Goal: Task Accomplishment & Management: Use online tool/utility

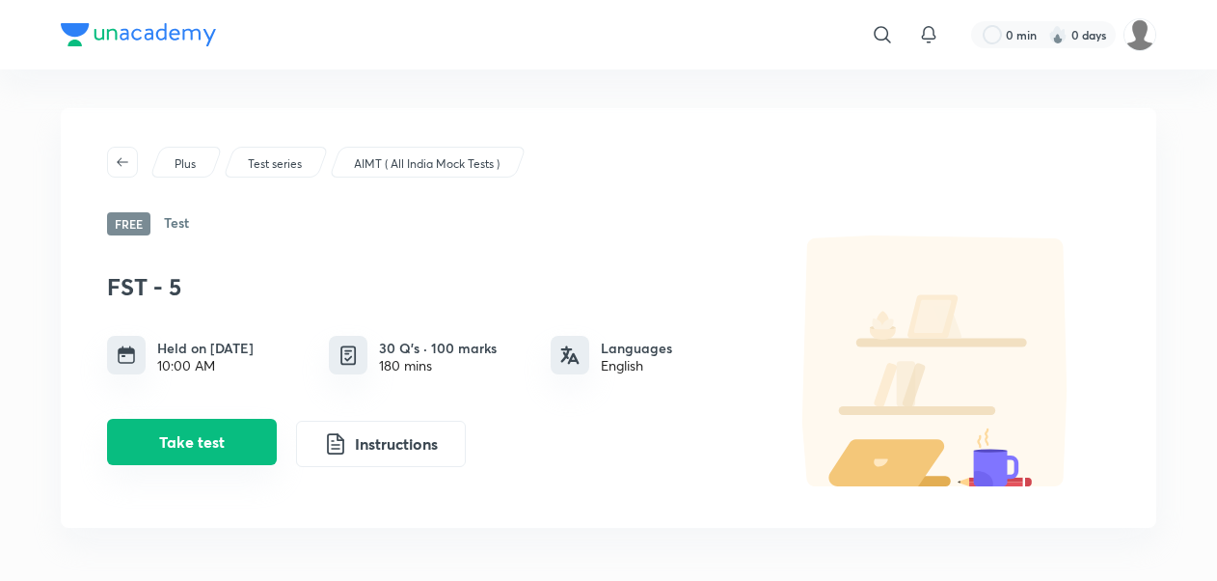
click at [219, 445] on button "Take test" at bounding box center [192, 442] width 170 height 46
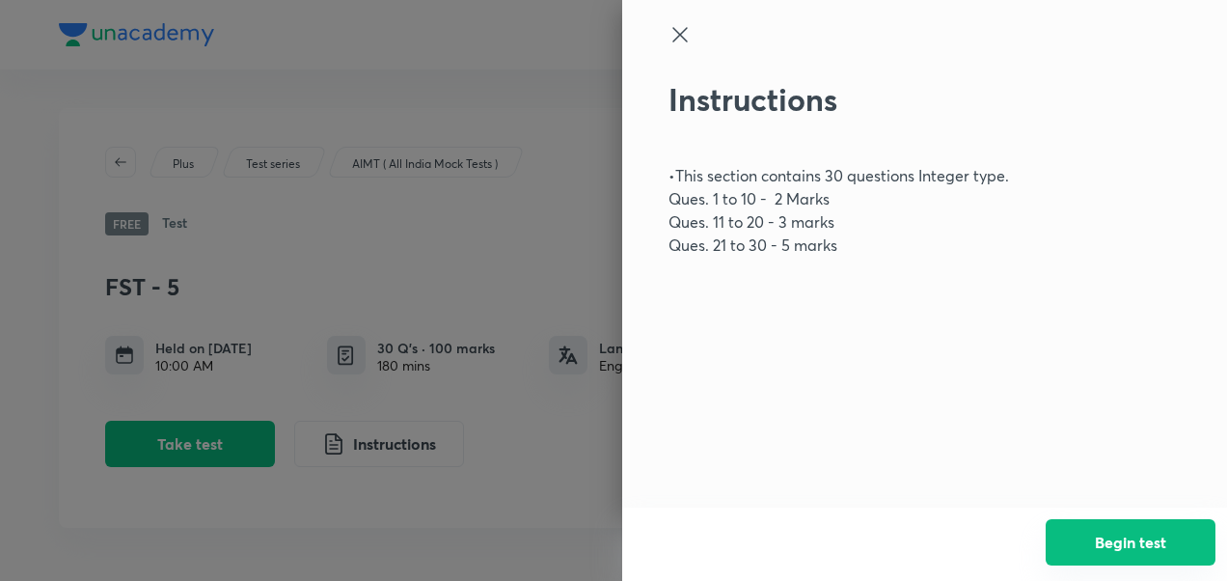
click at [1142, 530] on button "Begin test" at bounding box center [1130, 542] width 170 height 46
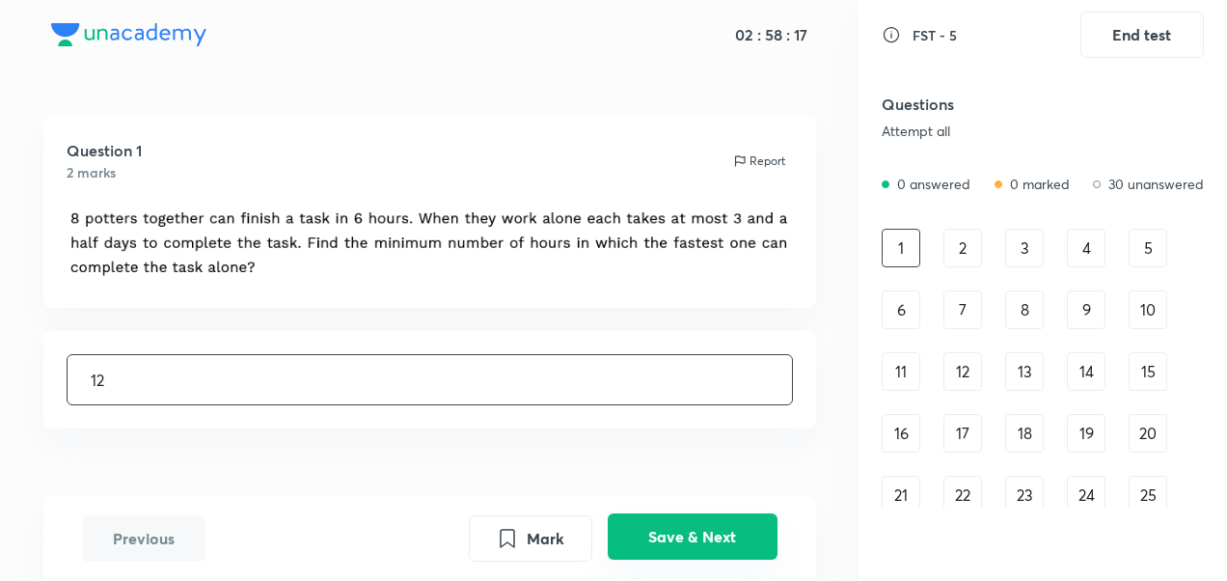
type input "12"
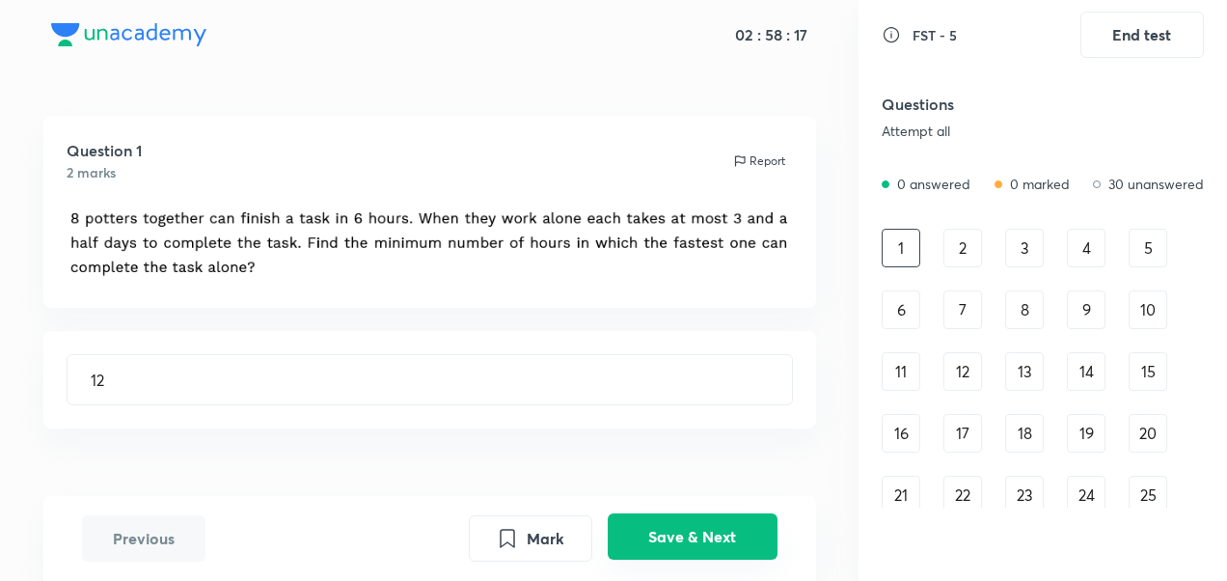
click at [663, 534] on button "Save & Next" at bounding box center [693, 536] width 170 height 46
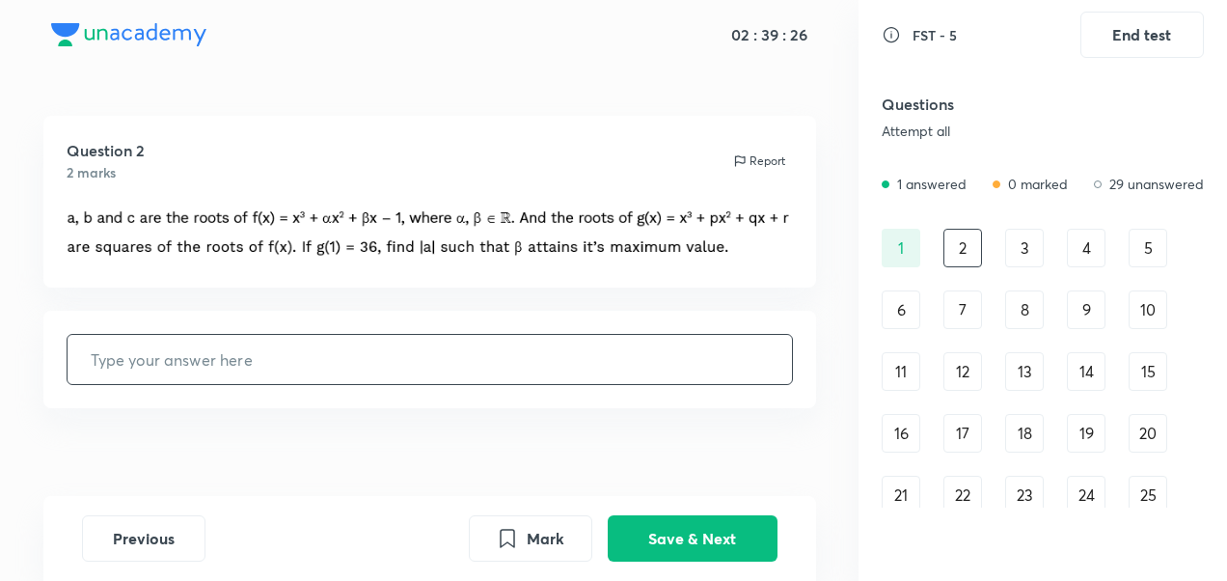
click at [310, 359] on input "text" at bounding box center [430, 359] width 724 height 49
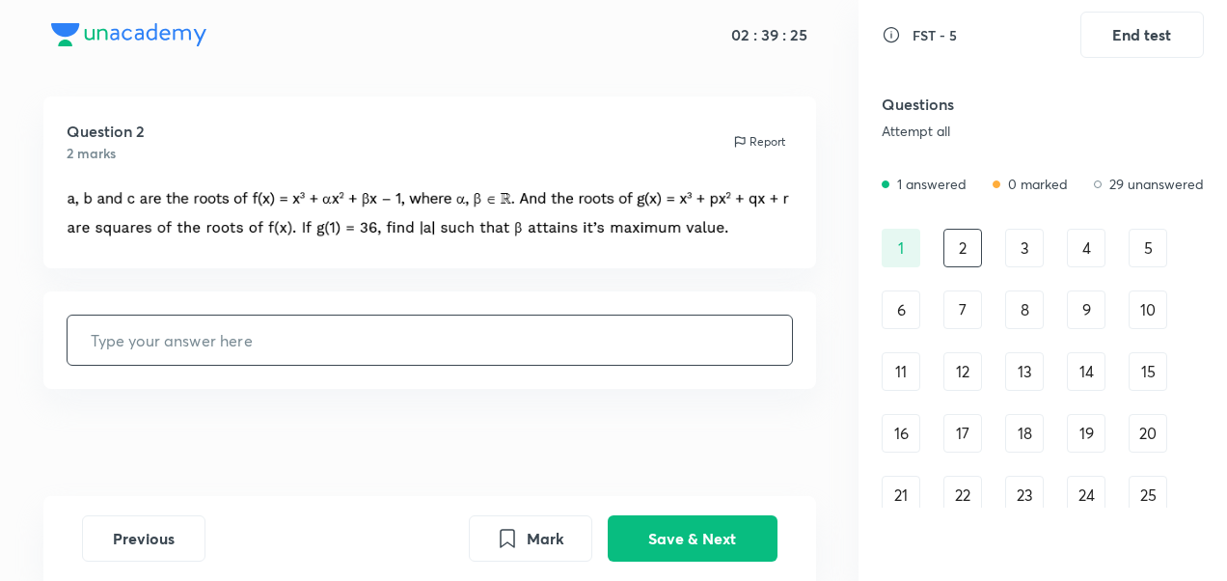
scroll to position [27, 0]
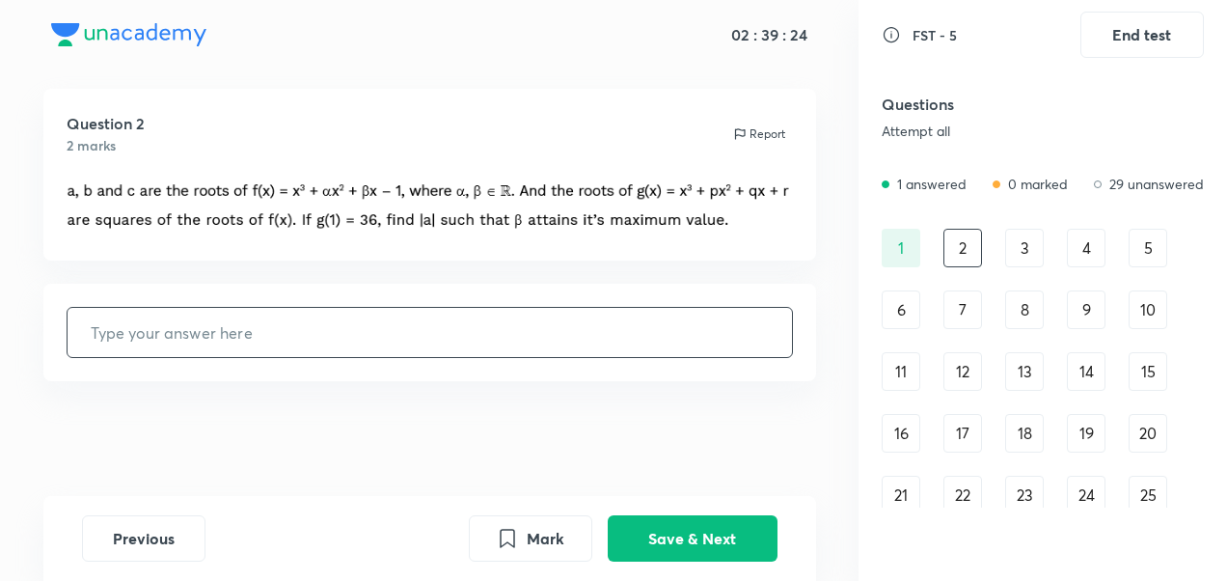
type input "3"
type input "1"
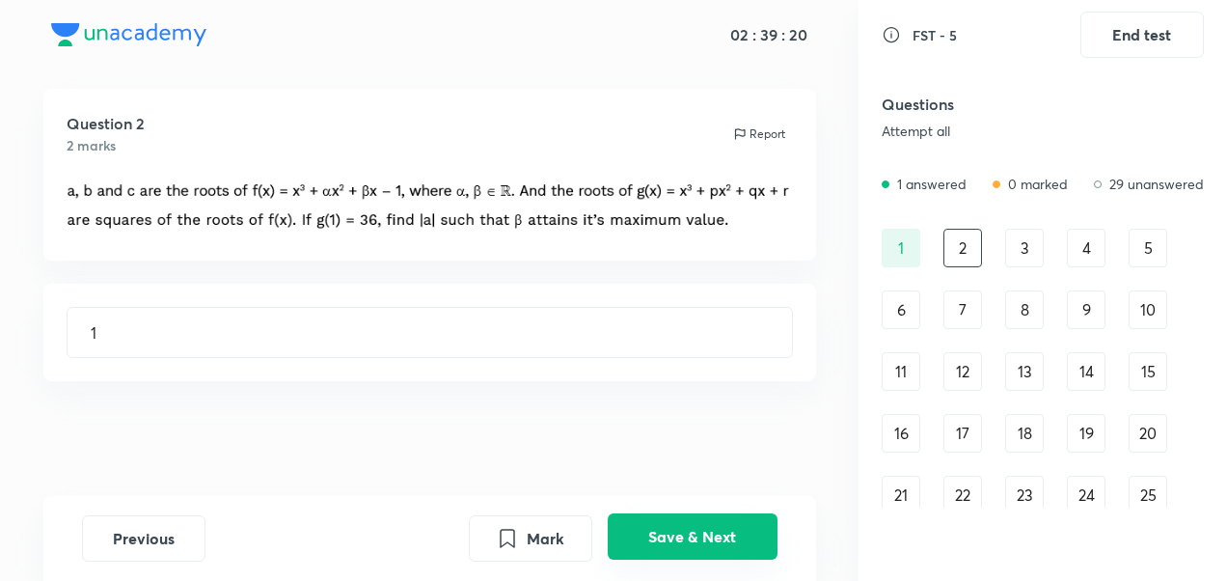
click at [677, 542] on button "Save & Next" at bounding box center [693, 536] width 170 height 46
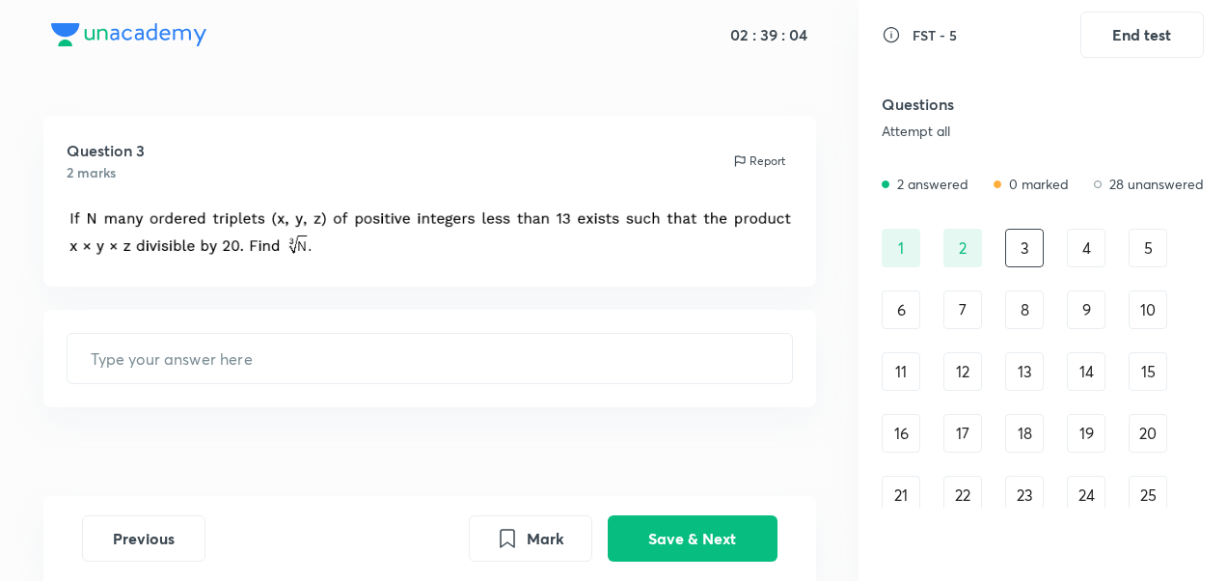
click at [646, 466] on div "Question 3 2 marks Report ​" at bounding box center [429, 319] width 858 height 407
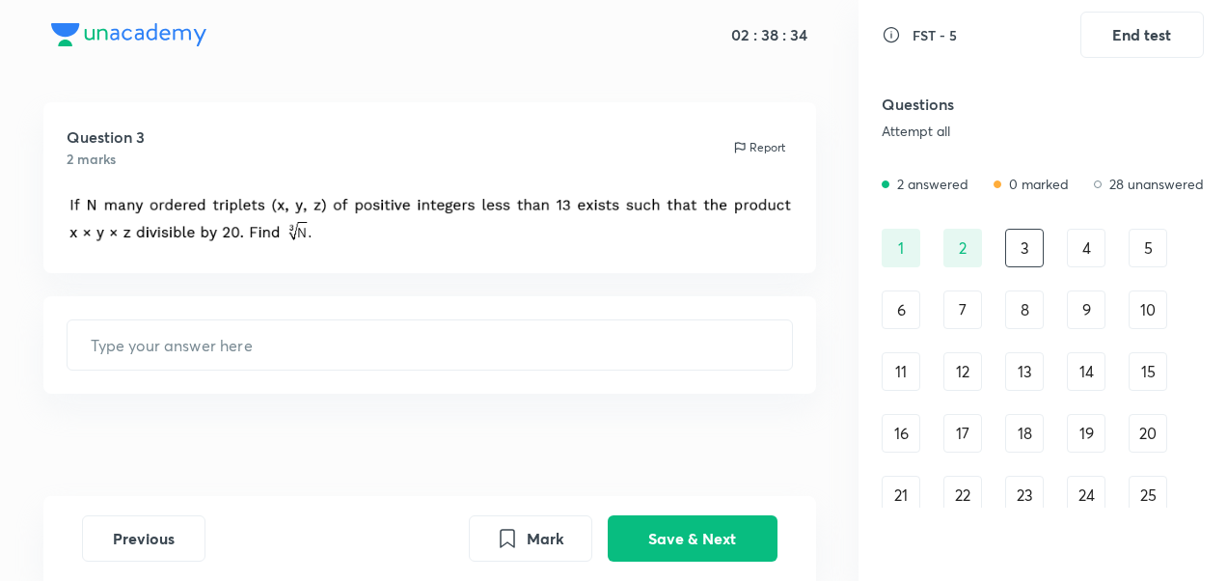
scroll to position [26, 0]
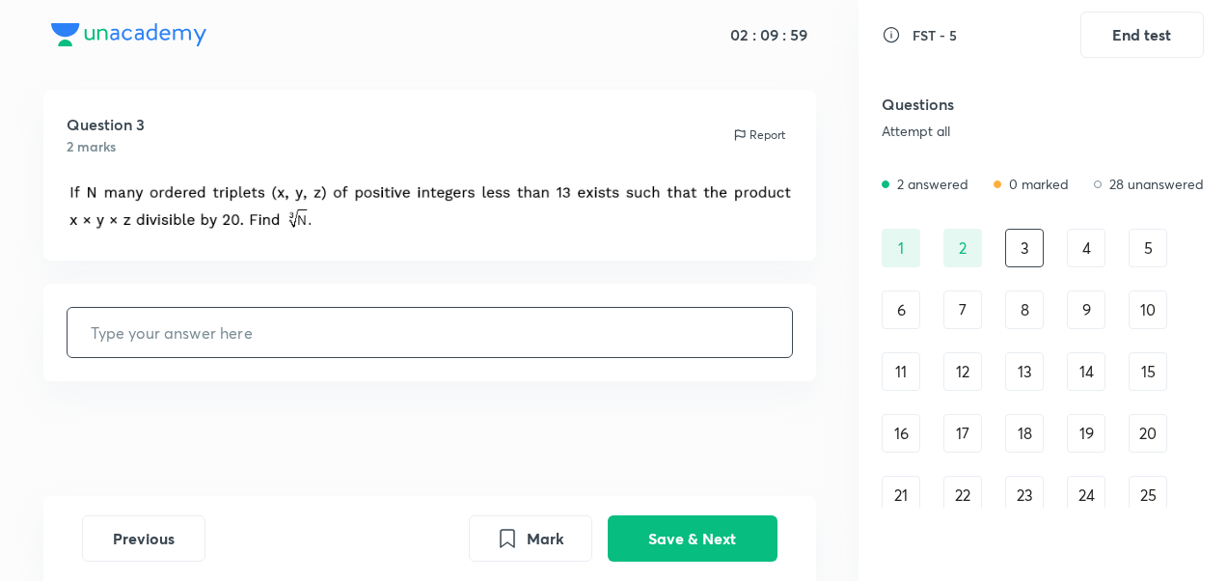
click at [271, 318] on input "text" at bounding box center [430, 332] width 724 height 49
type input "2"
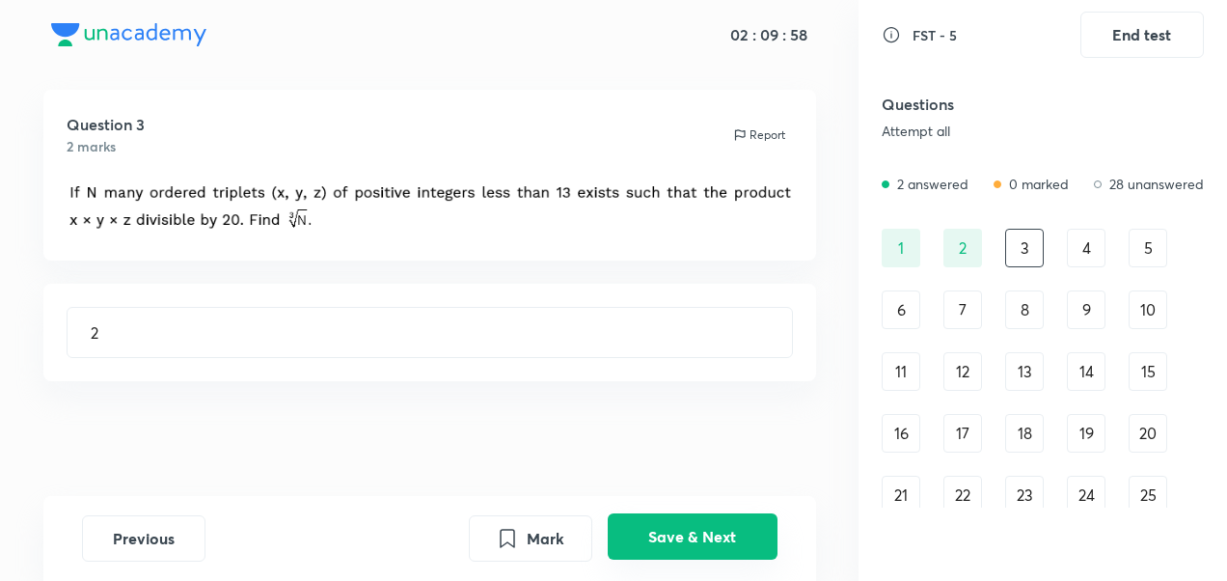
click at [673, 552] on button "Save & Next" at bounding box center [693, 536] width 170 height 46
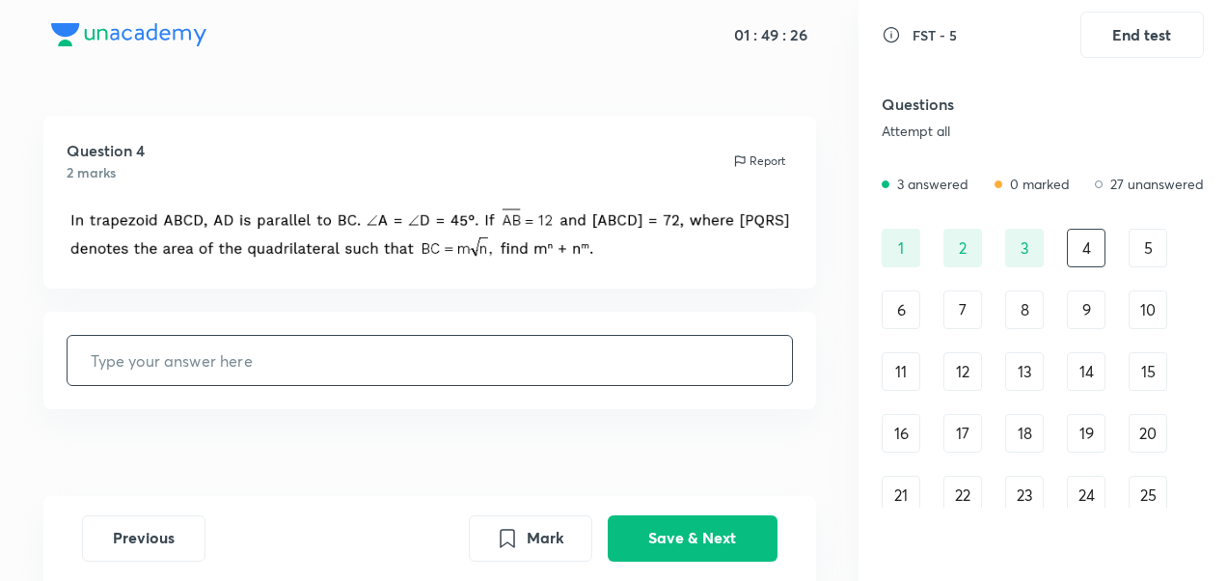
click at [424, 349] on input "text" at bounding box center [430, 360] width 724 height 49
type input "100"
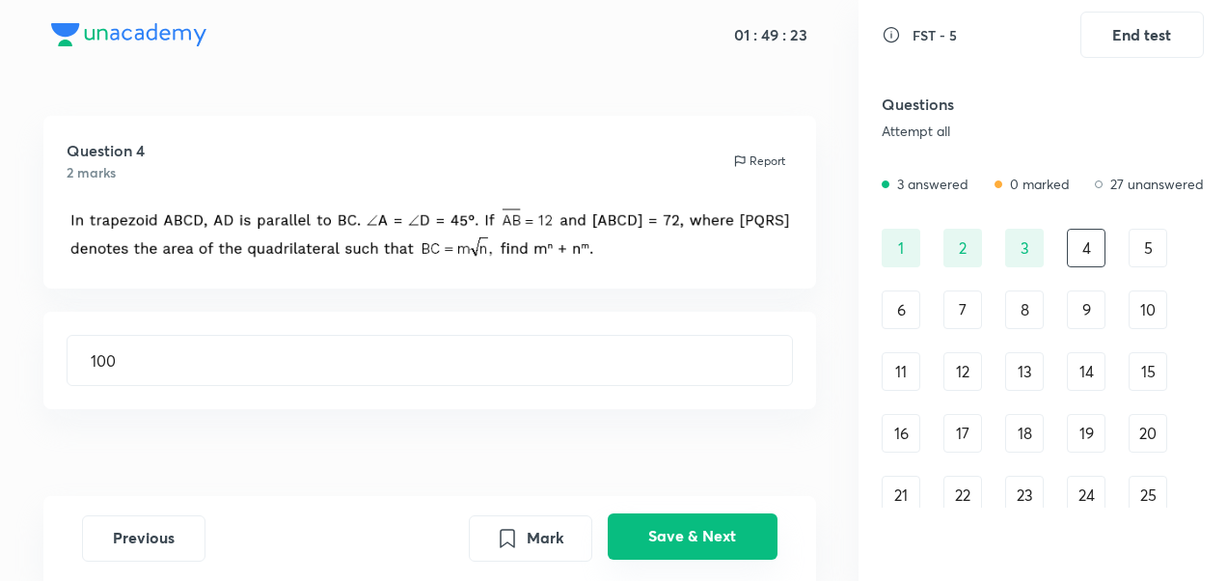
click at [651, 523] on button "Save & Next" at bounding box center [693, 536] width 170 height 46
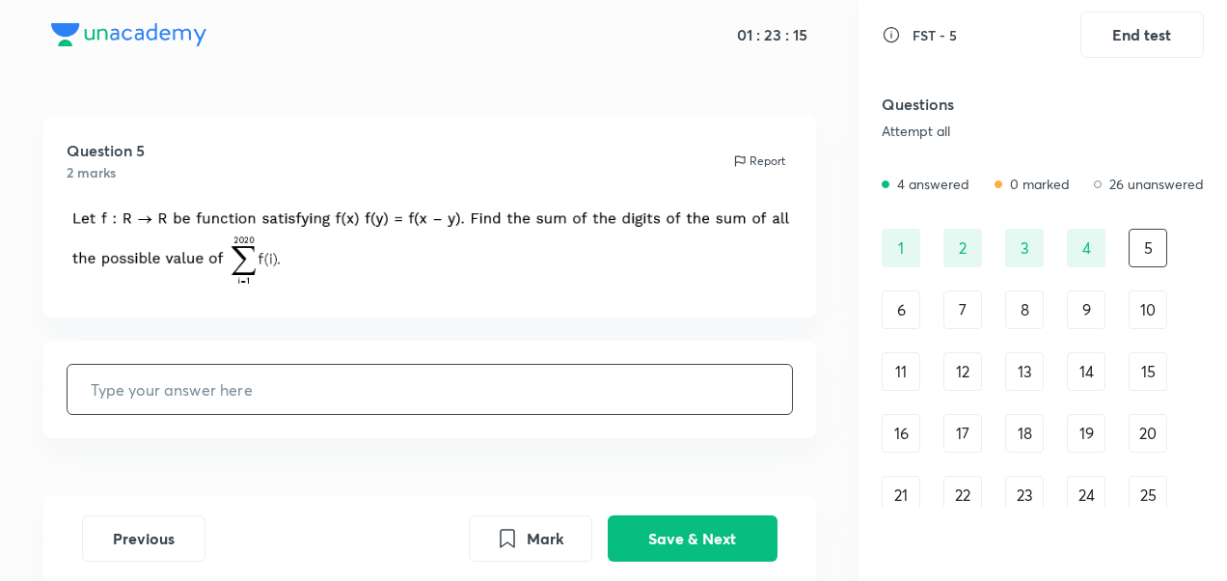
click at [326, 365] on input "text" at bounding box center [430, 389] width 724 height 49
type input "4"
click at [664, 527] on button "Save & Next" at bounding box center [693, 536] width 170 height 46
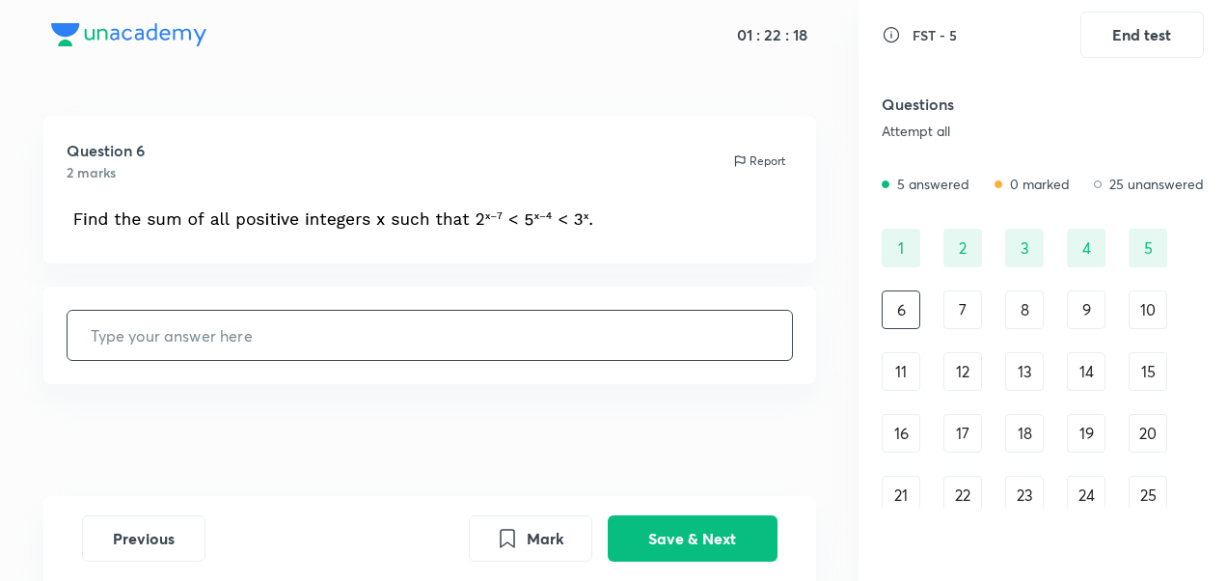
click at [364, 336] on input "text" at bounding box center [430, 335] width 724 height 49
type input "77"
click at [673, 534] on button "Save & Next" at bounding box center [693, 536] width 170 height 46
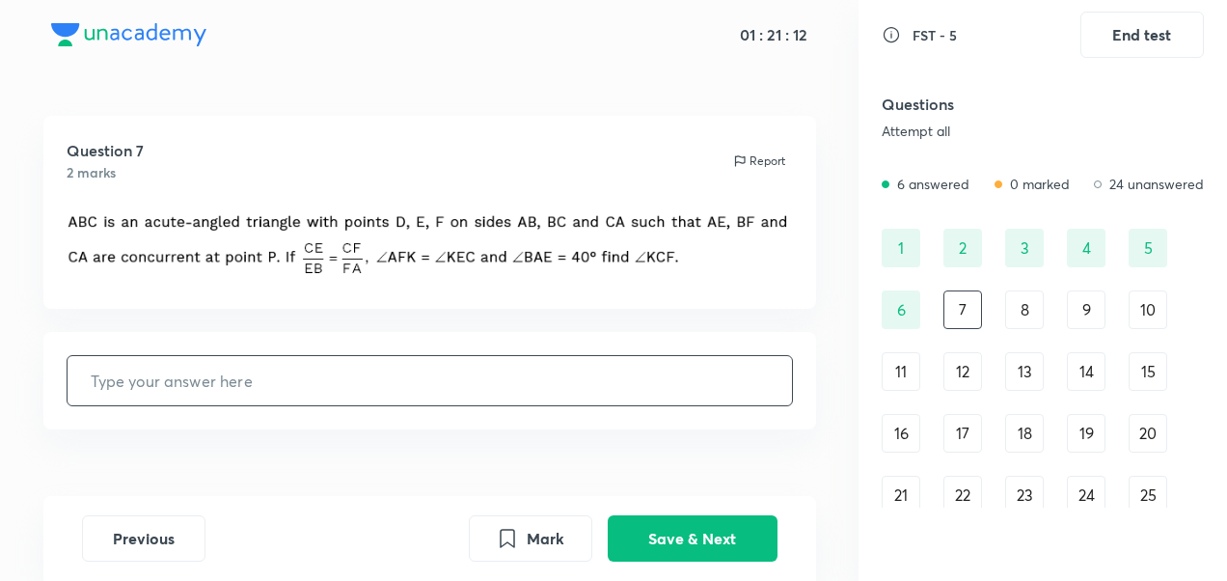
click at [354, 376] on input "text" at bounding box center [430, 380] width 724 height 49
type input "40"
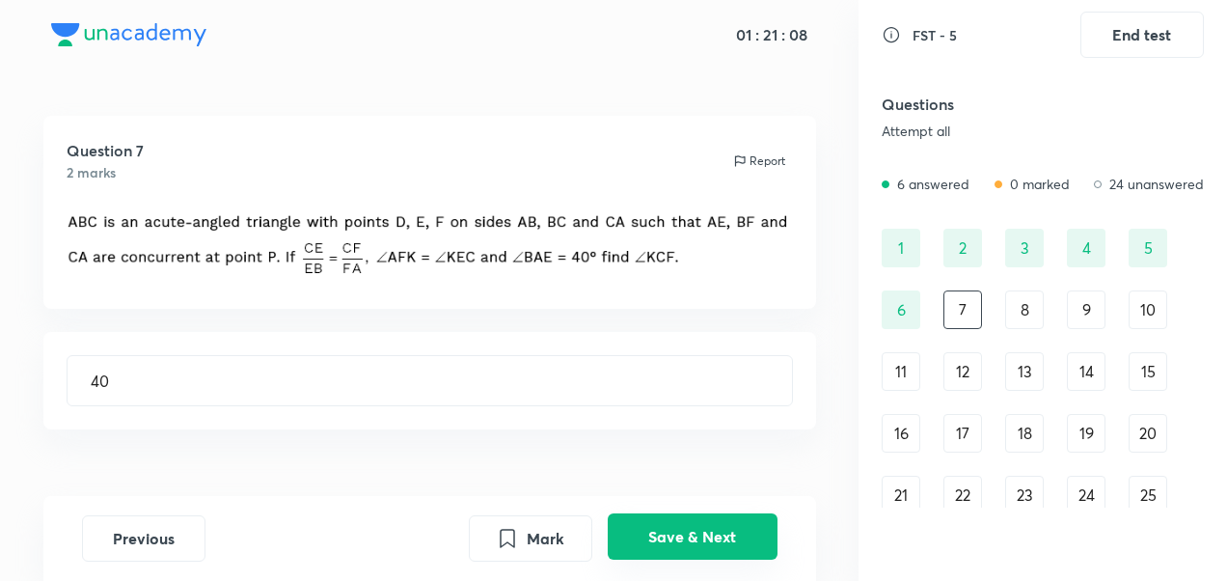
click at [685, 518] on button "Save & Next" at bounding box center [693, 536] width 170 height 46
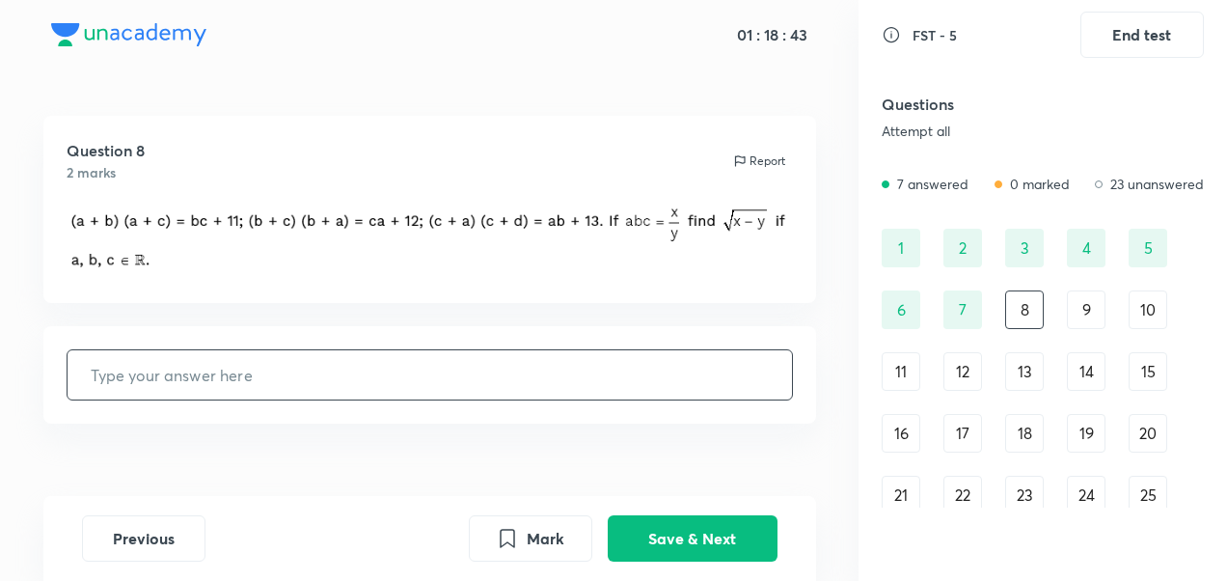
click at [401, 366] on input "text" at bounding box center [430, 374] width 724 height 49
type input "11"
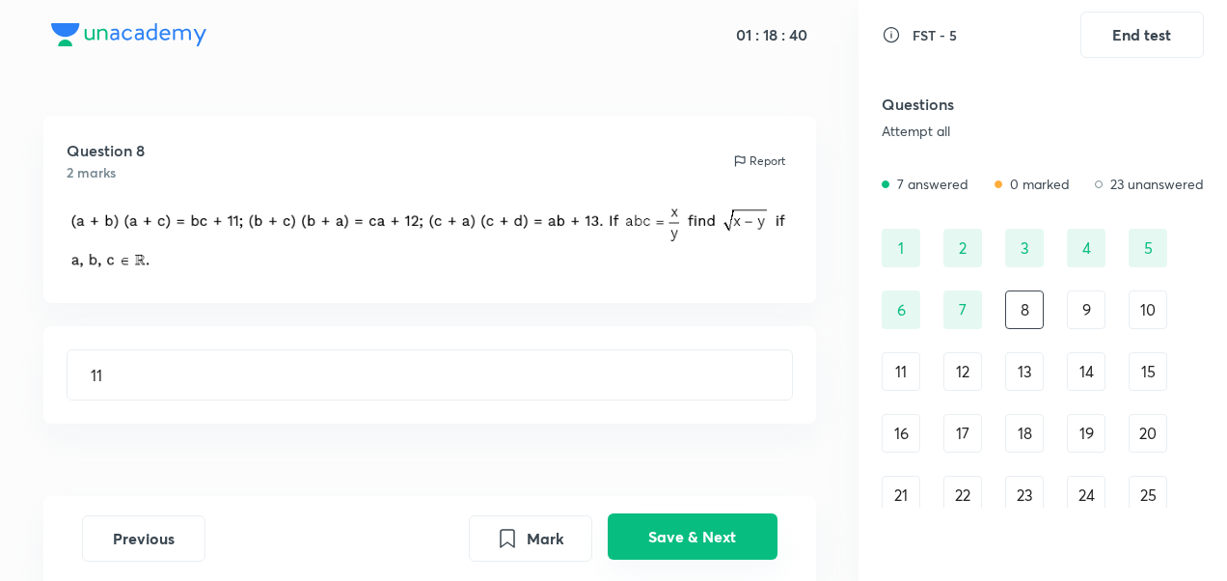
click at [677, 536] on button "Save & Next" at bounding box center [693, 536] width 170 height 46
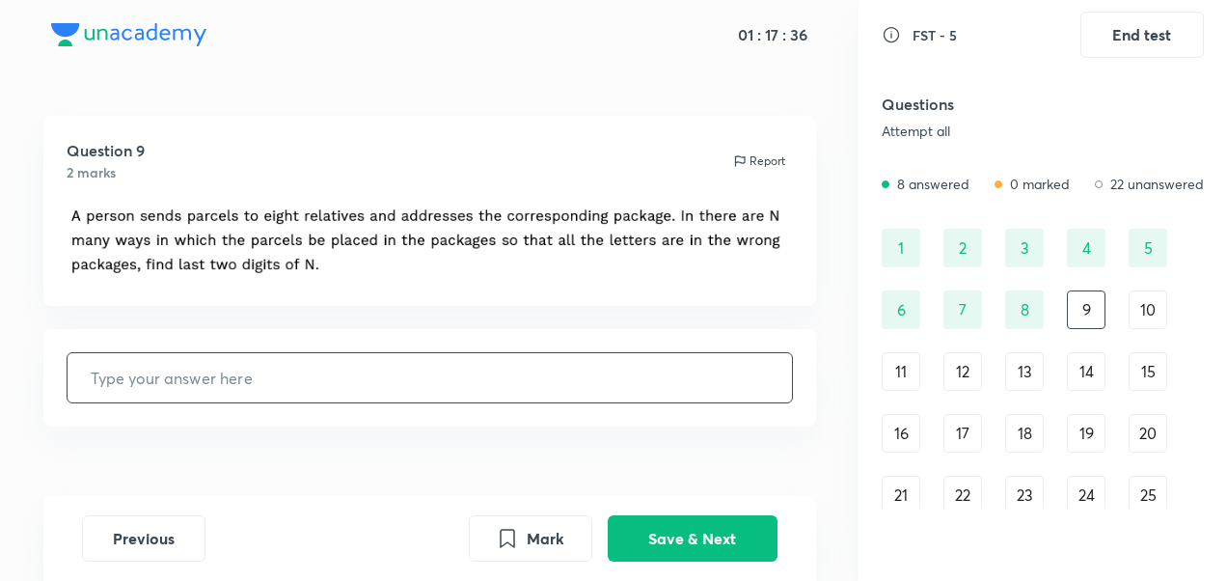
click at [353, 383] on input "text" at bounding box center [430, 377] width 724 height 49
type input "33"
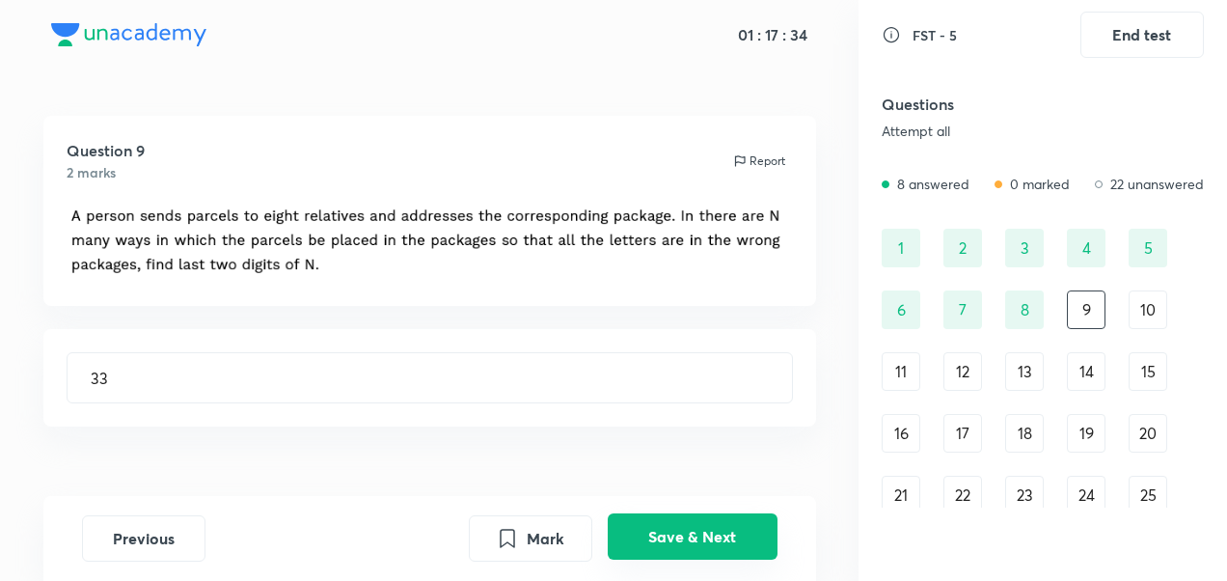
click at [709, 536] on button "Save & Next" at bounding box center [693, 536] width 170 height 46
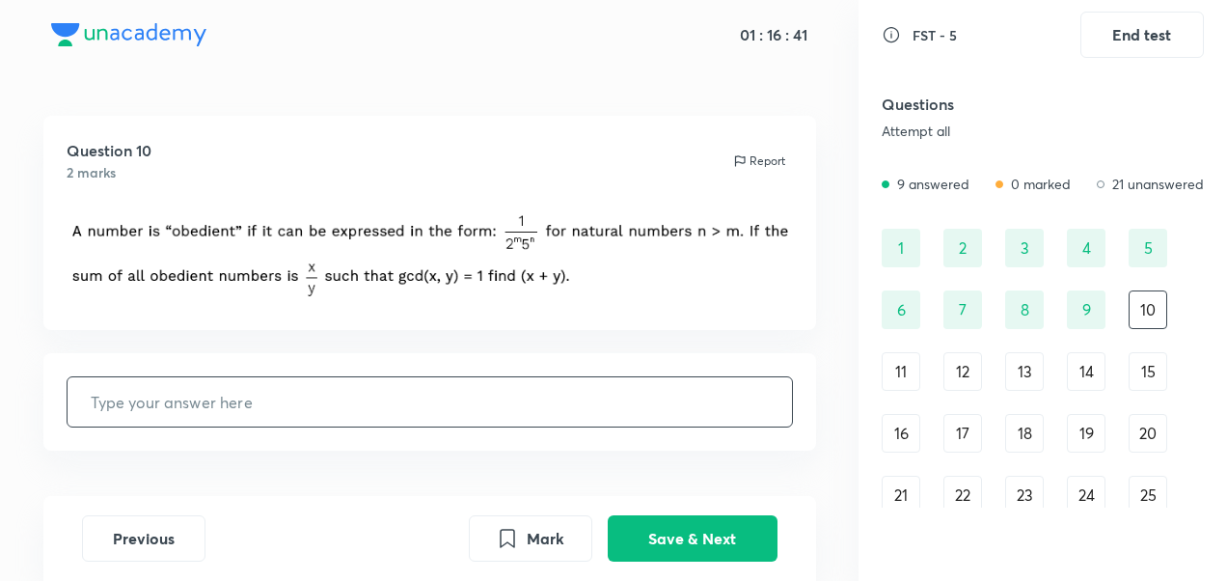
click at [339, 401] on input "text" at bounding box center [430, 401] width 724 height 49
type input "37"
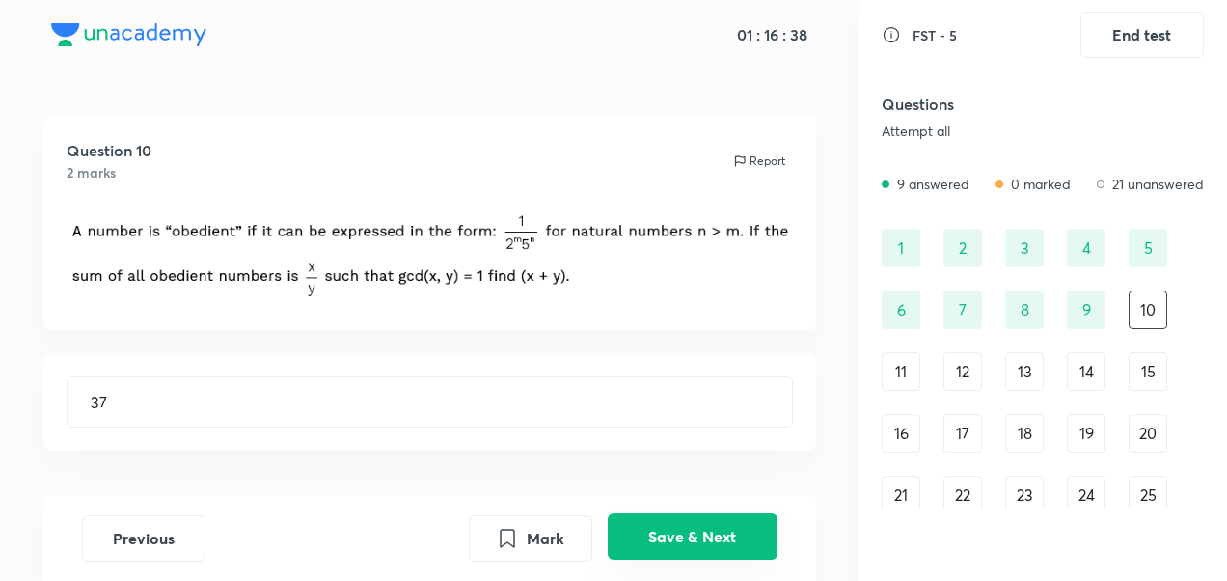
click at [646, 519] on button "Save & Next" at bounding box center [693, 536] width 170 height 46
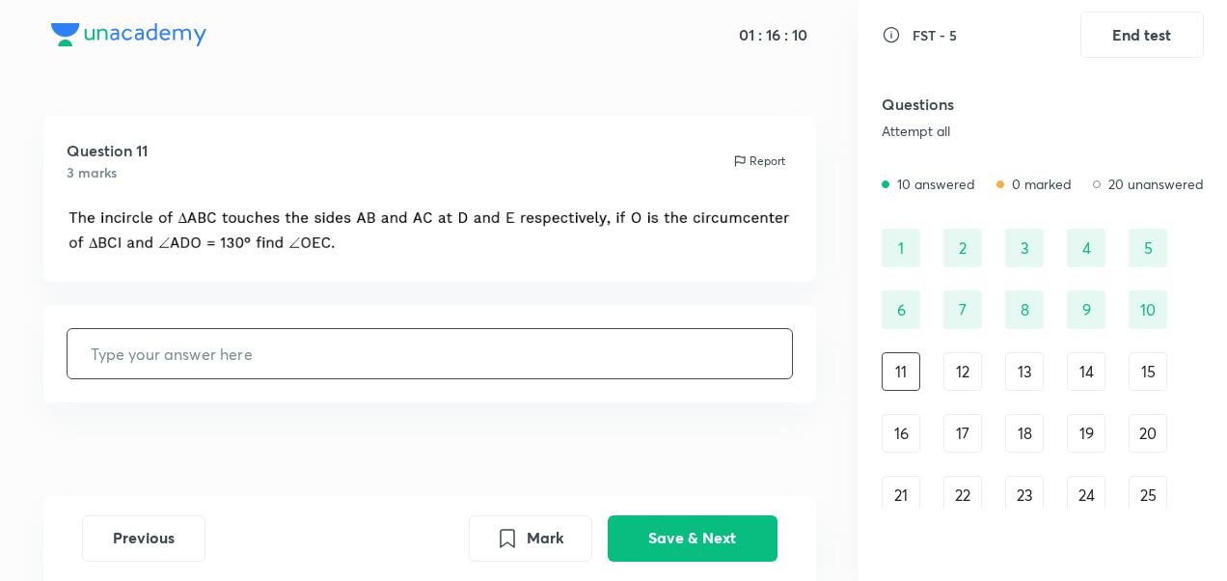
click at [465, 338] on input "text" at bounding box center [430, 353] width 724 height 49
type input "40"
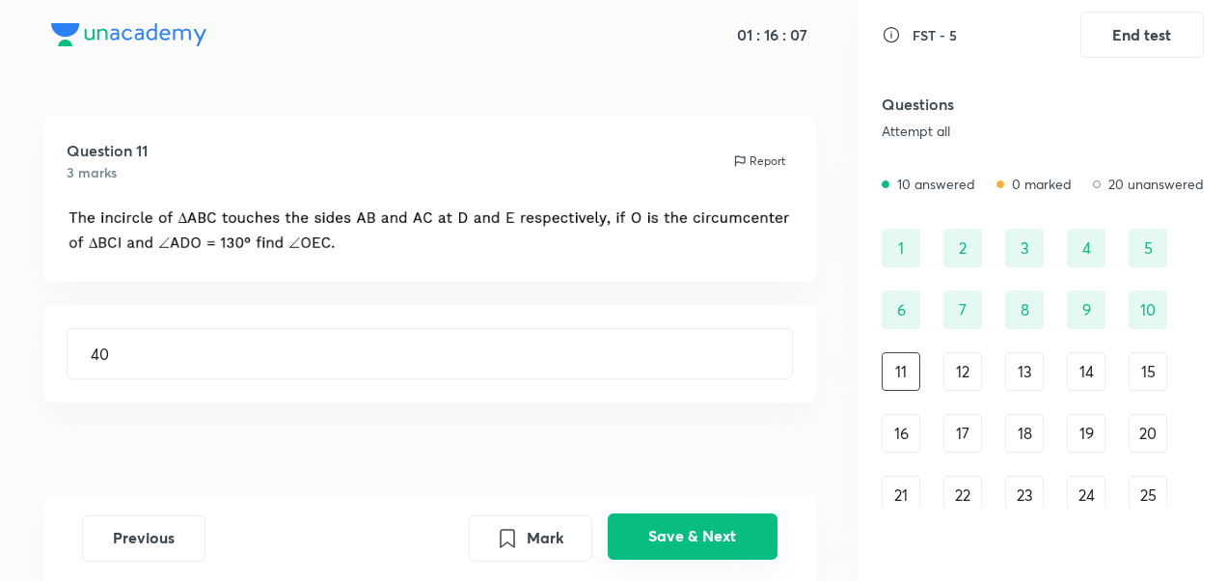
click at [659, 520] on button "Save & Next" at bounding box center [693, 536] width 170 height 46
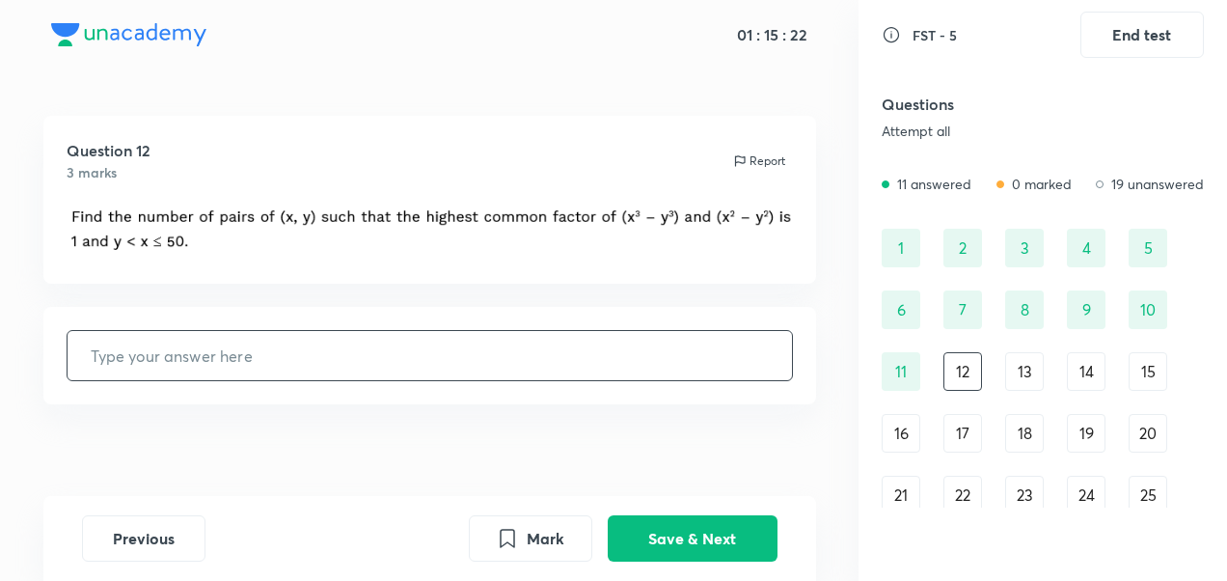
click at [291, 332] on input "text" at bounding box center [430, 355] width 724 height 49
type input "49"
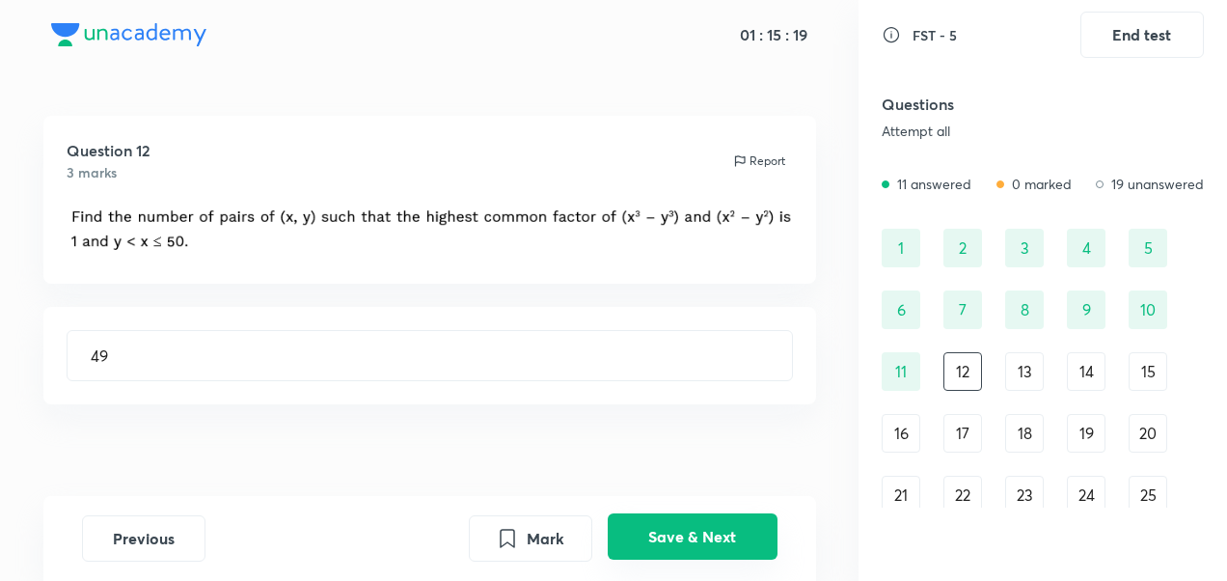
click at [725, 537] on button "Save & Next" at bounding box center [693, 536] width 170 height 46
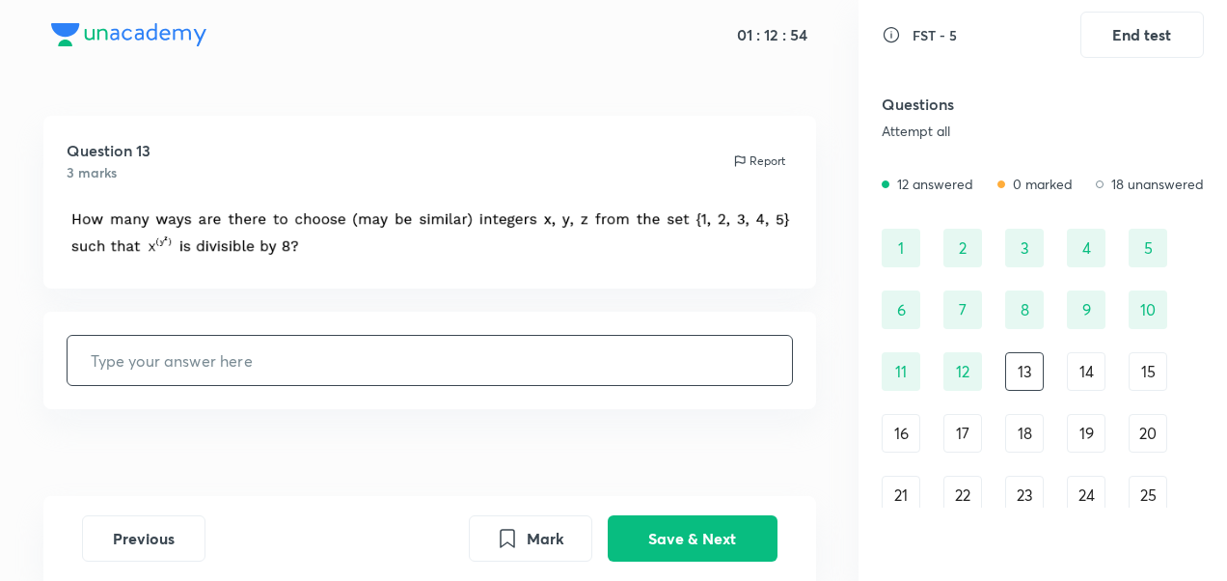
click at [728, 348] on input "text" at bounding box center [430, 360] width 724 height 49
type input "18"
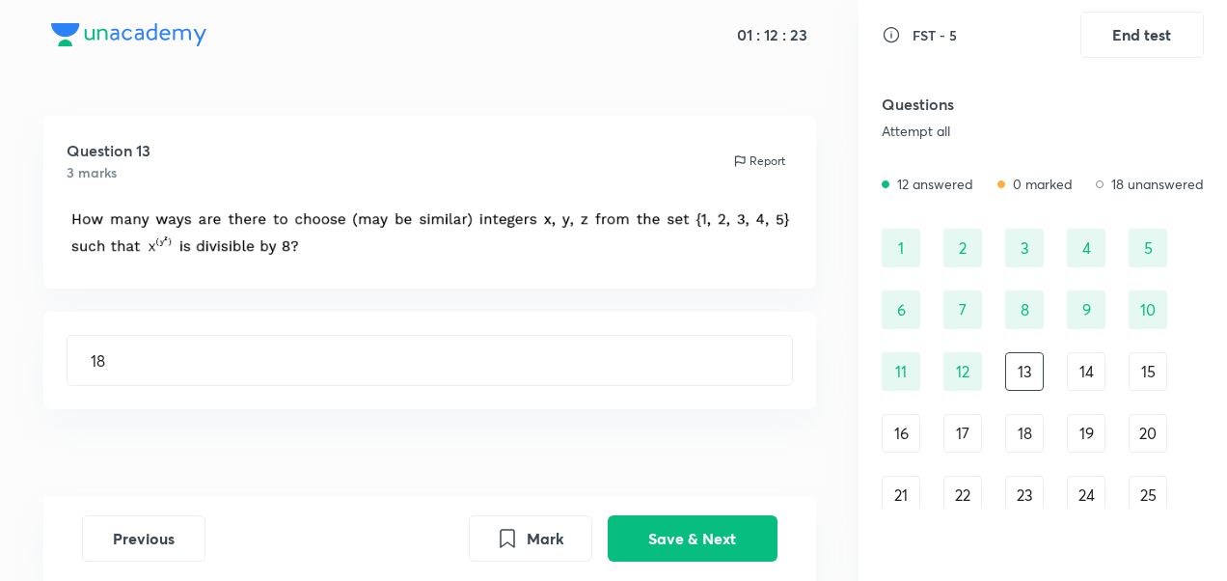
click at [681, 514] on div "Previous Mark Save & Next" at bounding box center [429, 538] width 772 height 85
click at [682, 531] on button "Save & Next" at bounding box center [693, 536] width 170 height 46
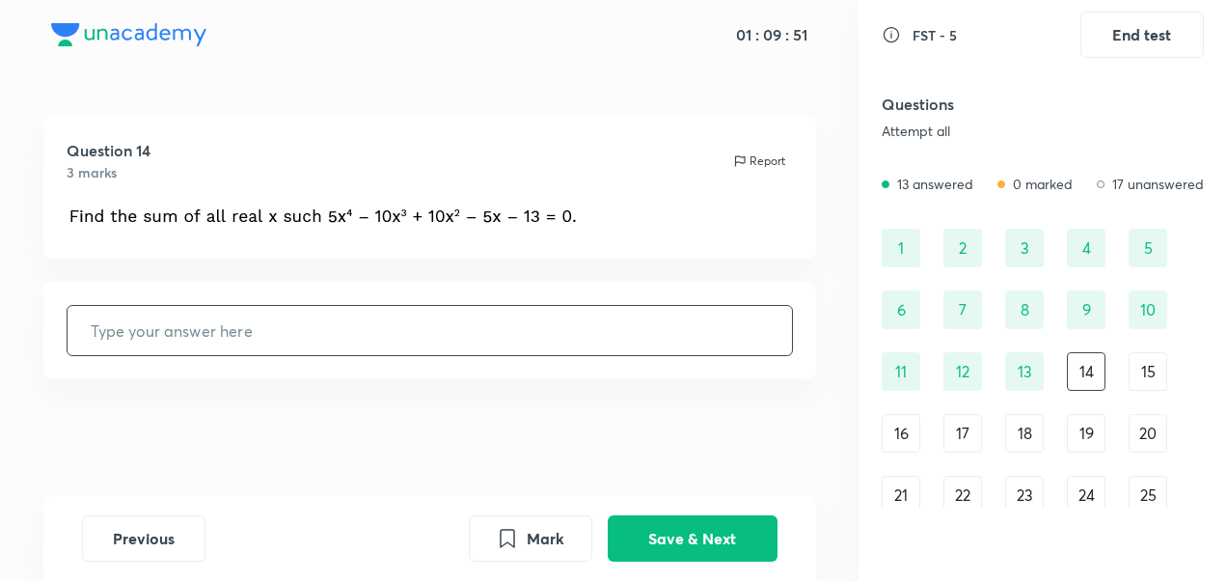
click at [303, 345] on input "text" at bounding box center [430, 330] width 724 height 49
type input "1"
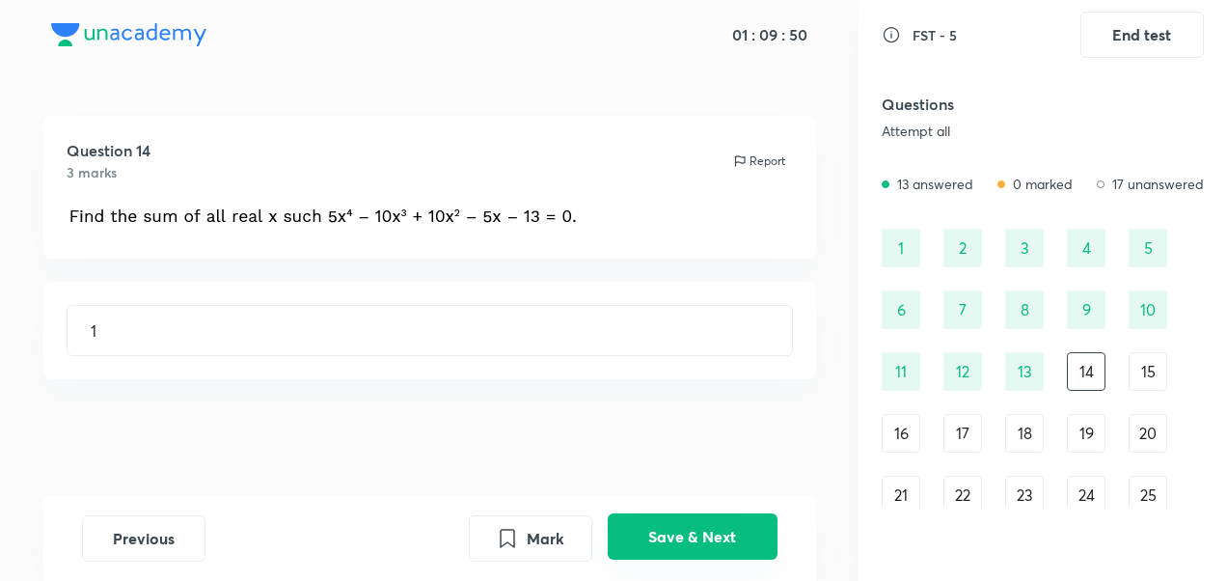
click at [641, 523] on button "Save & Next" at bounding box center [693, 536] width 170 height 46
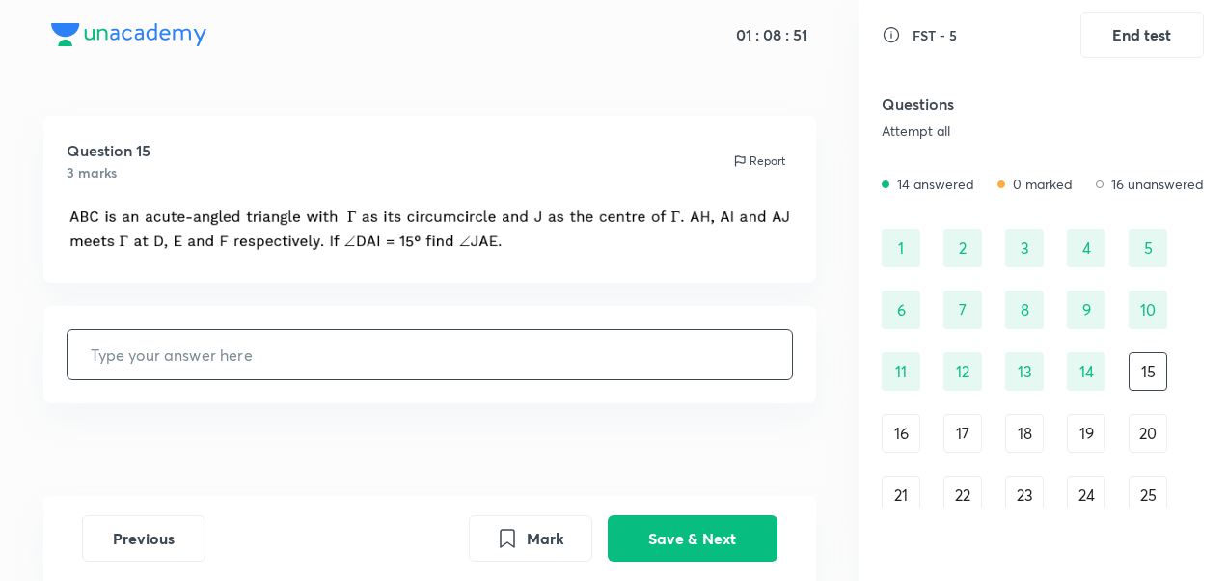
click at [276, 340] on input "text" at bounding box center [430, 354] width 724 height 49
type input "45"
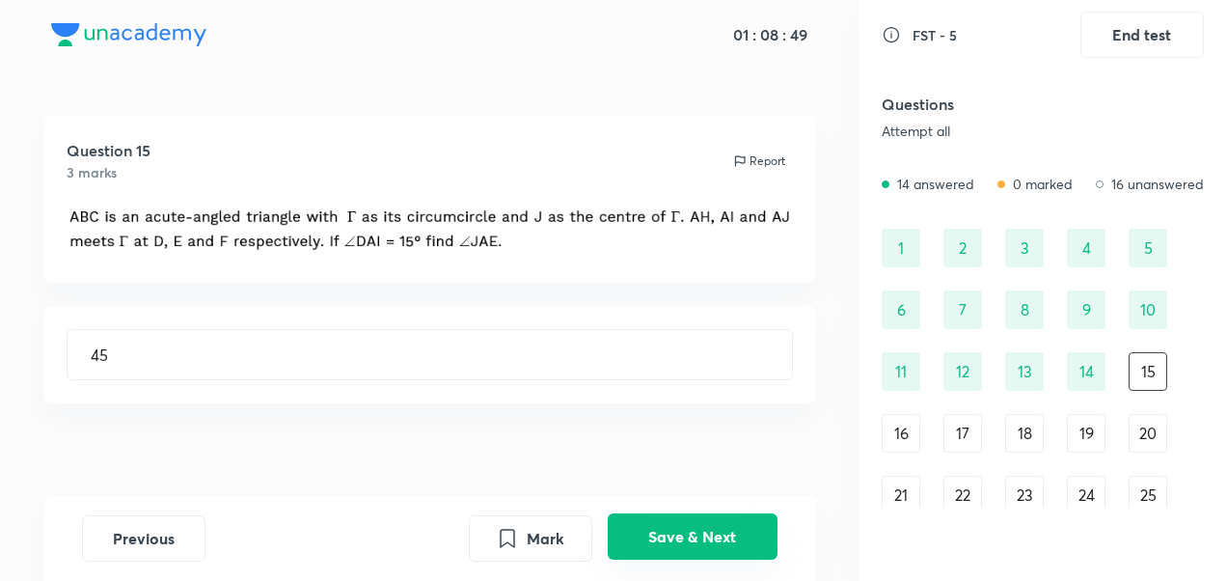
click at [662, 540] on button "Save & Next" at bounding box center [693, 536] width 170 height 46
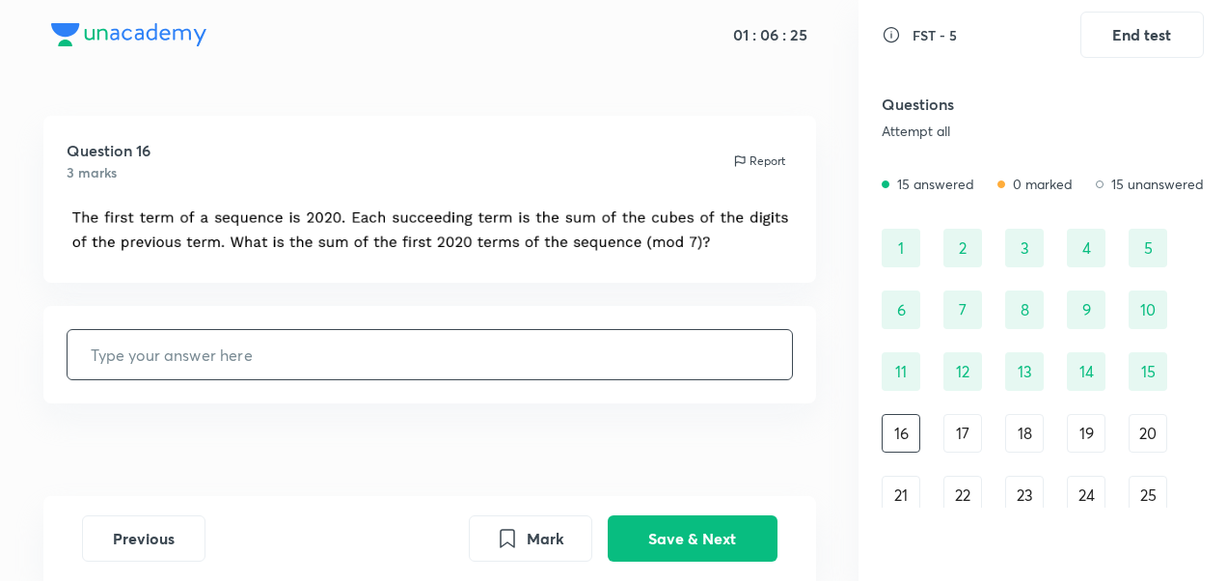
click at [353, 366] on input "text" at bounding box center [430, 354] width 724 height 49
type input "1"
click at [677, 523] on button "Save & Next" at bounding box center [693, 536] width 170 height 46
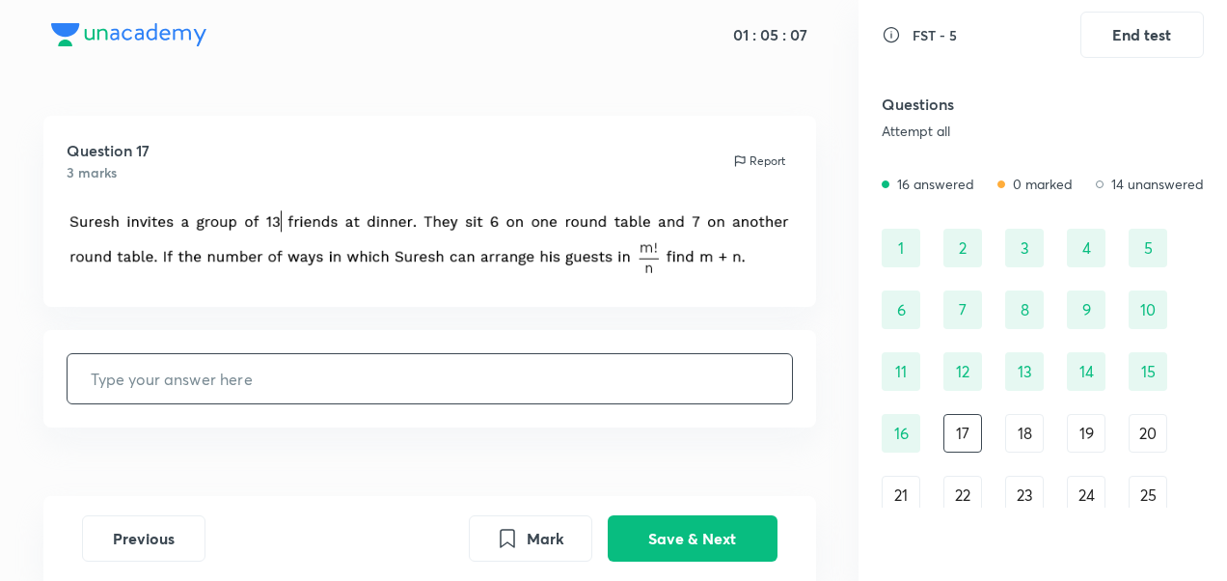
click at [343, 388] on input "text" at bounding box center [430, 378] width 724 height 49
type input "25"
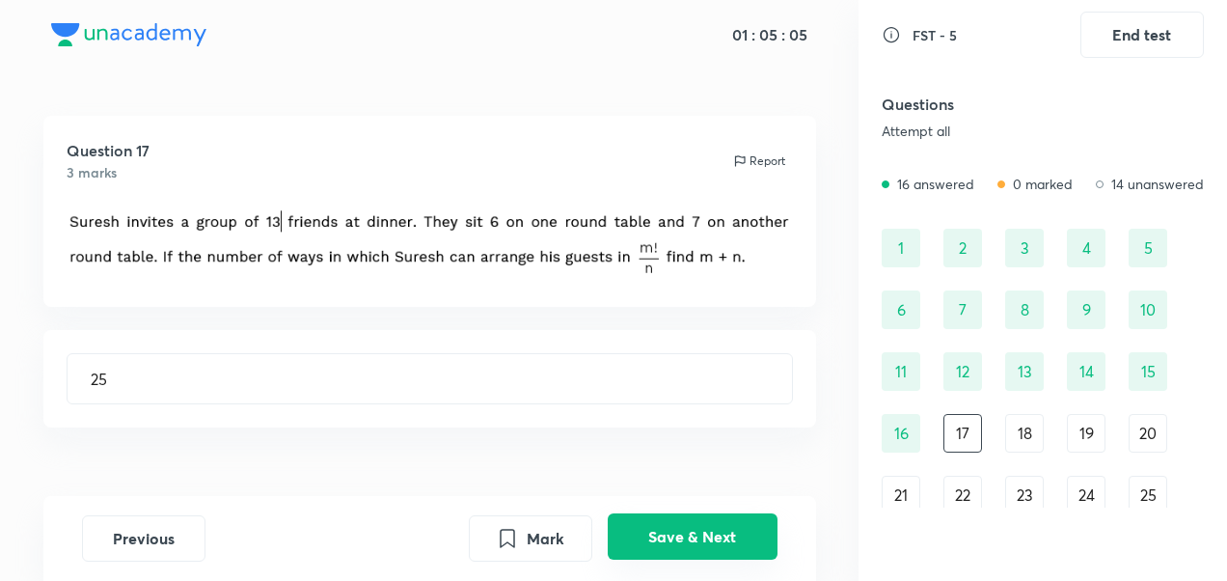
click at [681, 542] on button "Save & Next" at bounding box center [693, 536] width 170 height 46
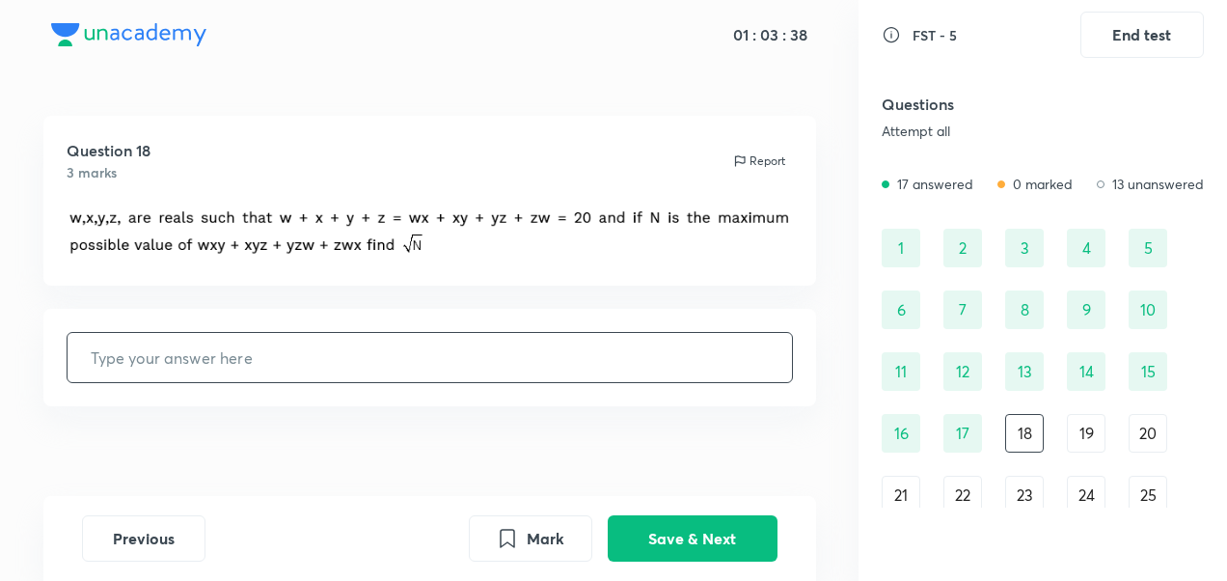
click at [328, 345] on input "text" at bounding box center [430, 357] width 724 height 49
type input "15"
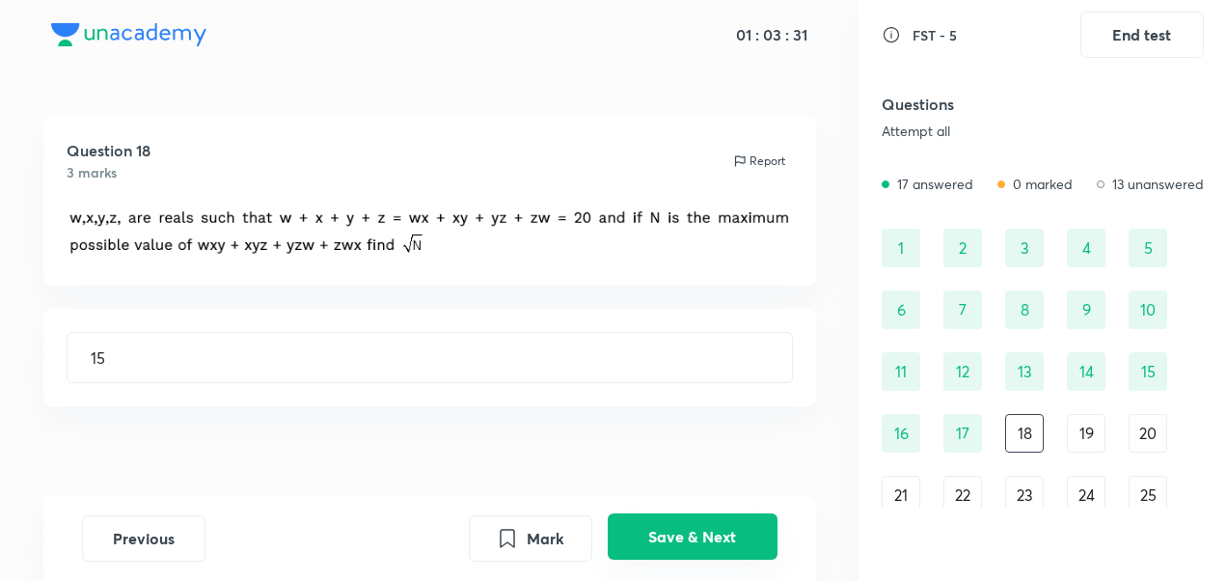
click at [662, 532] on button "Save & Next" at bounding box center [693, 536] width 170 height 46
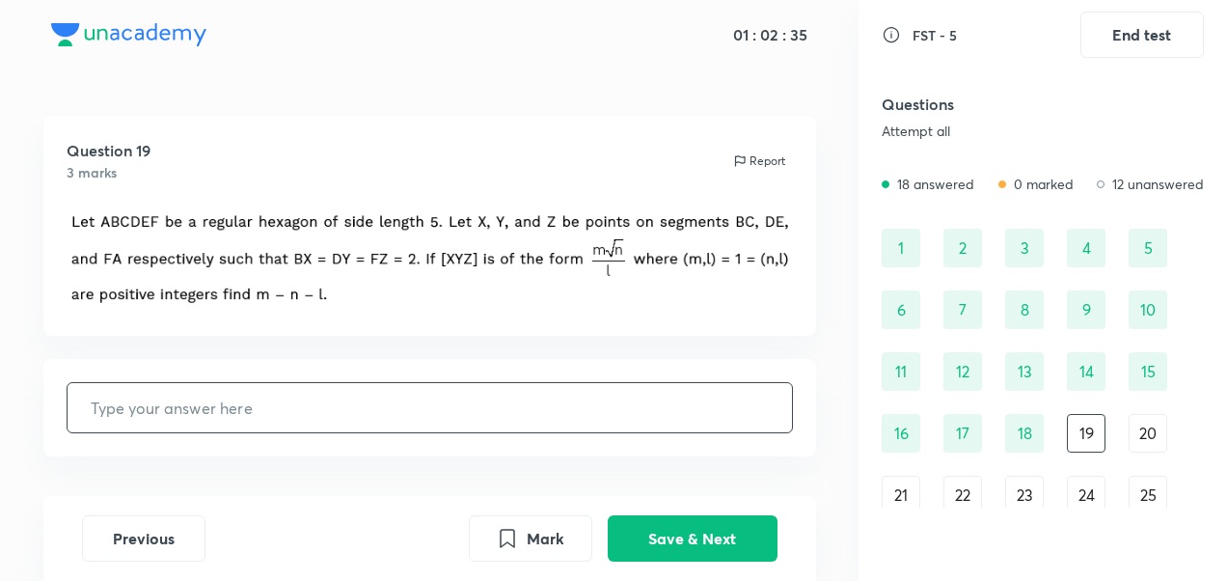
click at [368, 407] on input "text" at bounding box center [430, 407] width 724 height 49
type input "54"
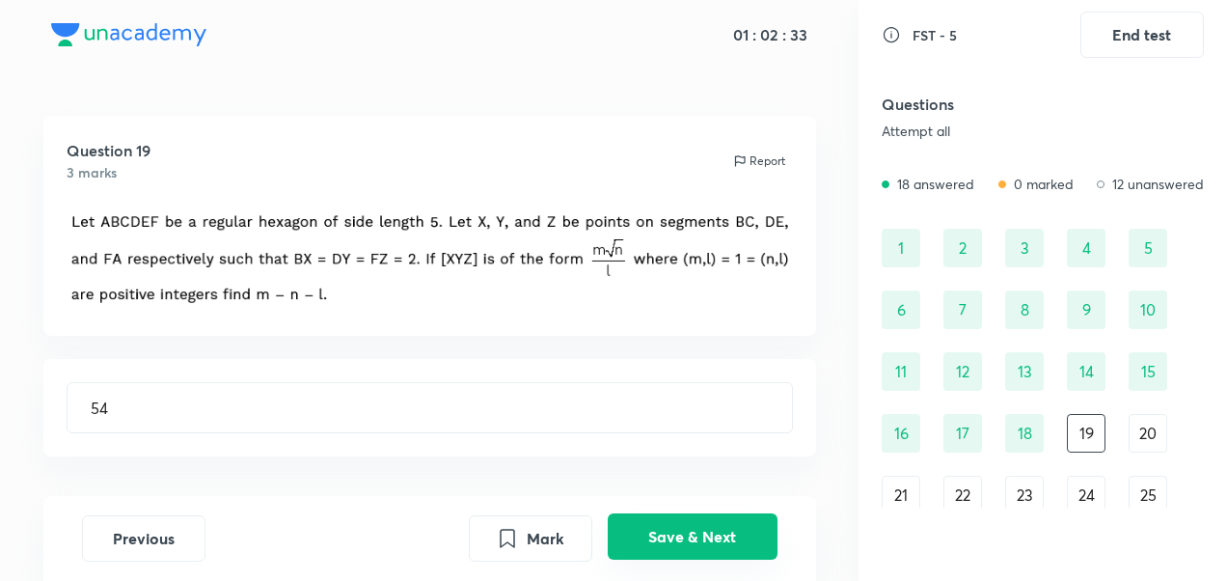
click at [672, 524] on button "Save & Next" at bounding box center [693, 536] width 170 height 46
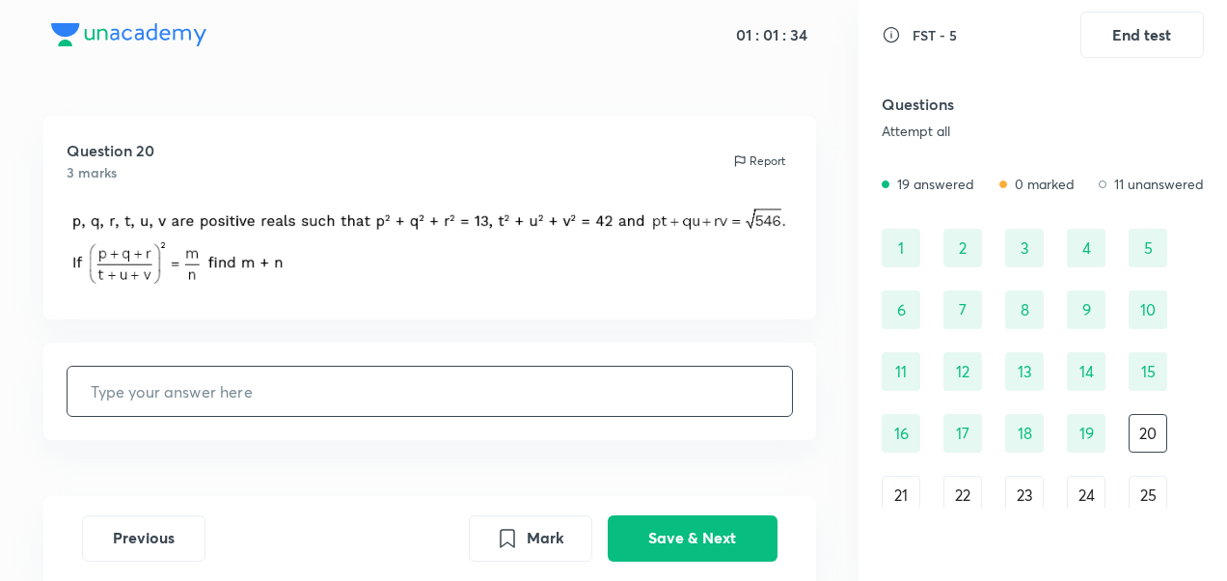
drag, startPoint x: 327, startPoint y: 360, endPoint x: 327, endPoint y: 380, distance: 20.3
click at [327, 380] on div "​" at bounding box center [429, 390] width 772 height 97
click at [327, 380] on input "text" at bounding box center [430, 390] width 724 height 49
type input "55"
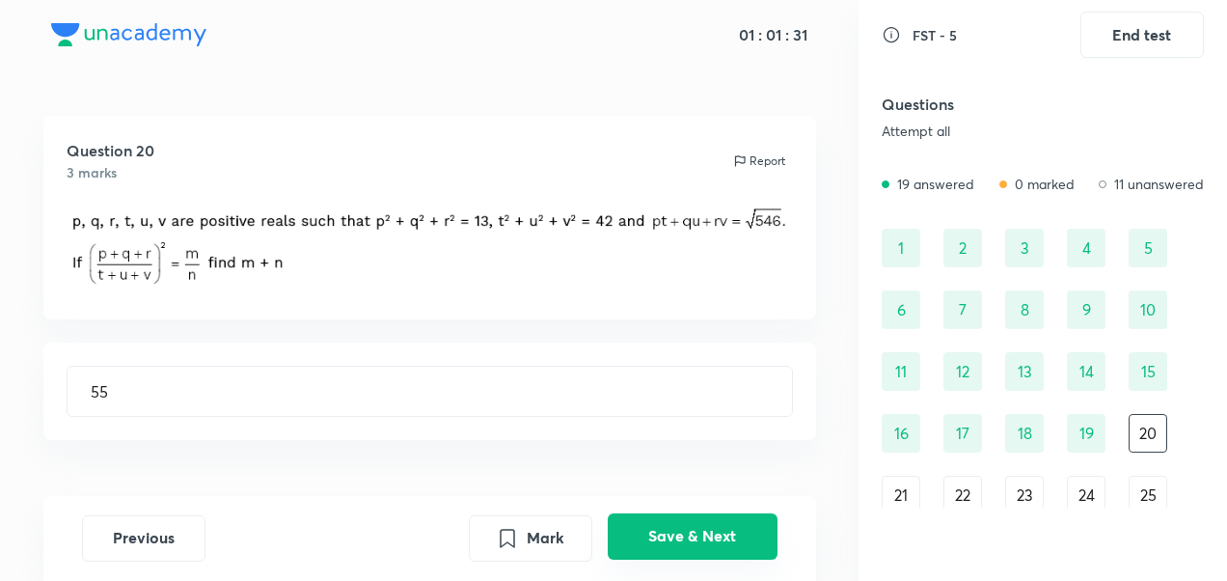
click at [626, 539] on button "Save & Next" at bounding box center [693, 536] width 170 height 46
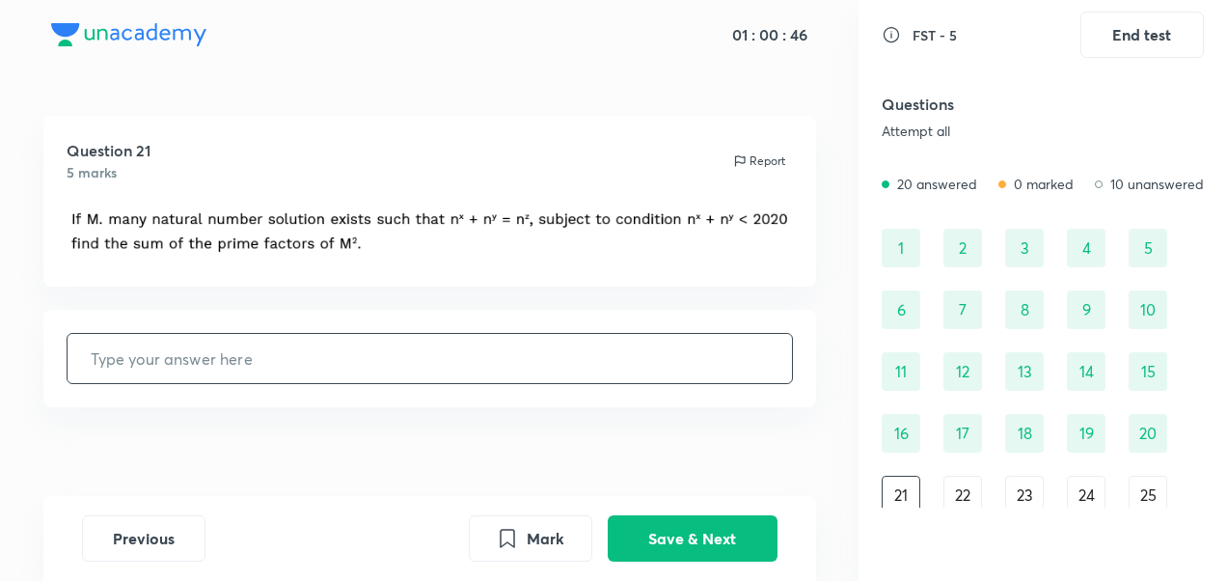
click at [405, 334] on input "text" at bounding box center [430, 358] width 724 height 49
type input "3"
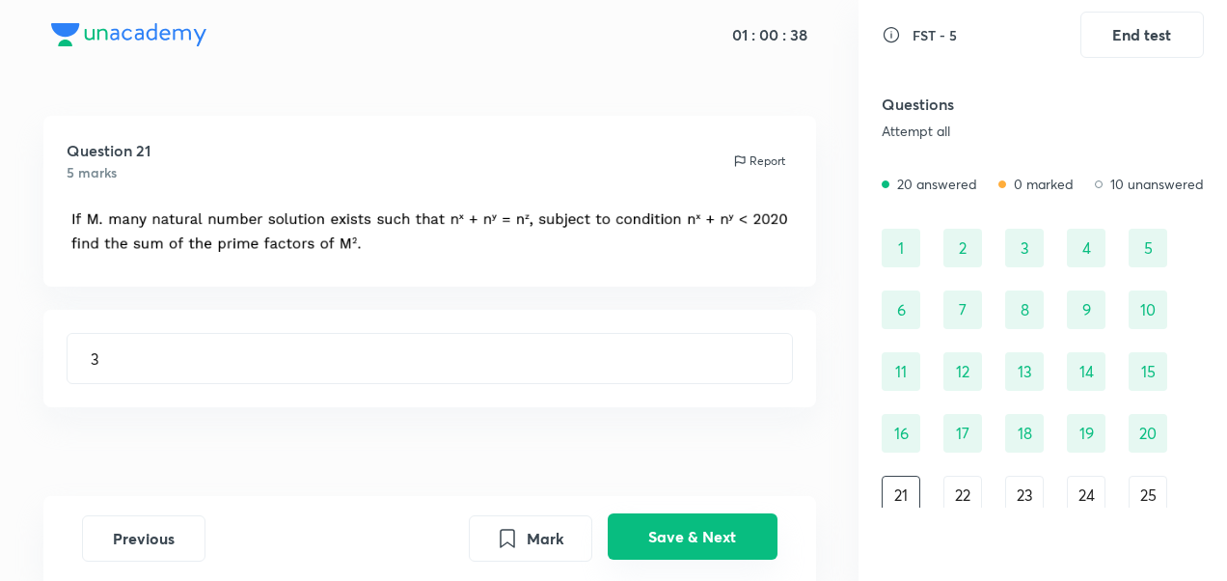
click at [731, 542] on button "Save & Next" at bounding box center [693, 536] width 170 height 46
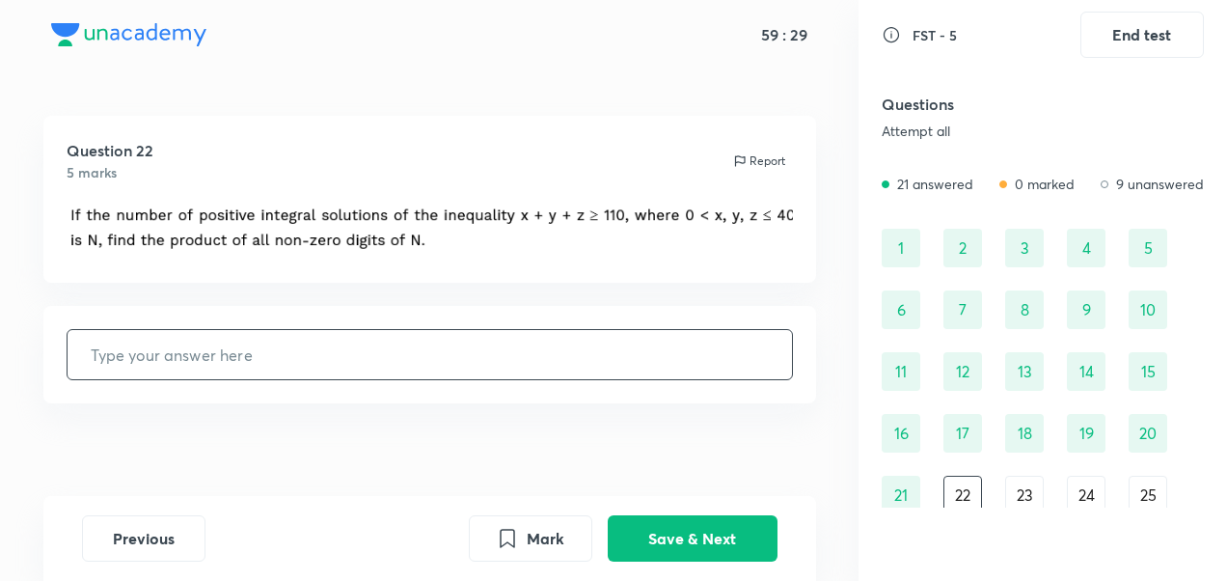
click at [381, 363] on input "text" at bounding box center [430, 354] width 724 height 49
type input "96"
click at [735, 543] on button "Save & Next" at bounding box center [693, 536] width 170 height 46
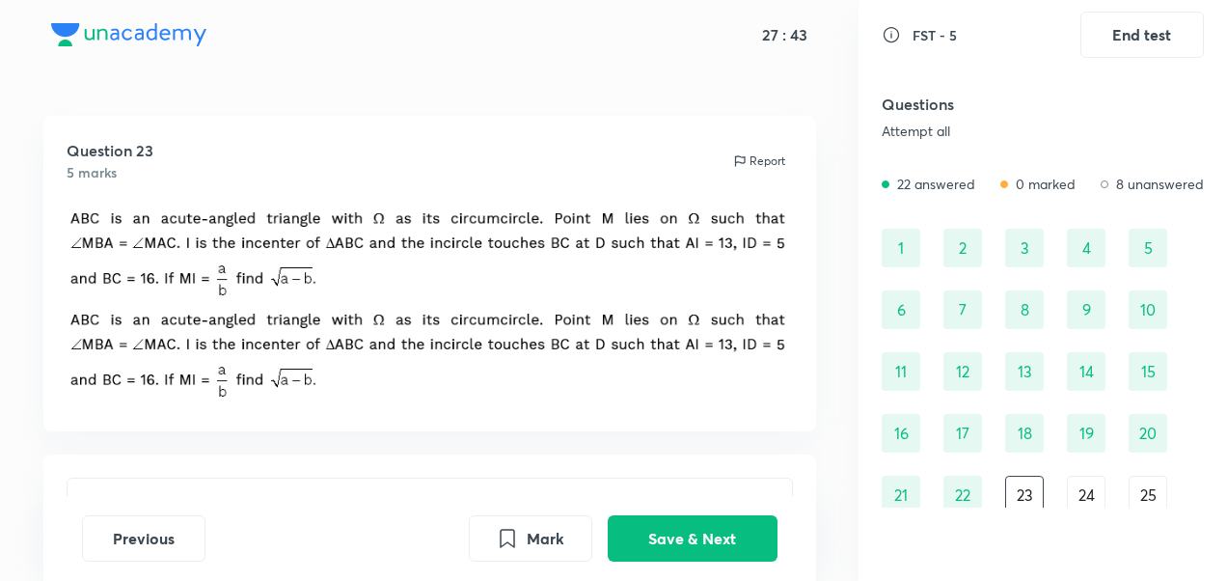
scroll to position [171, 0]
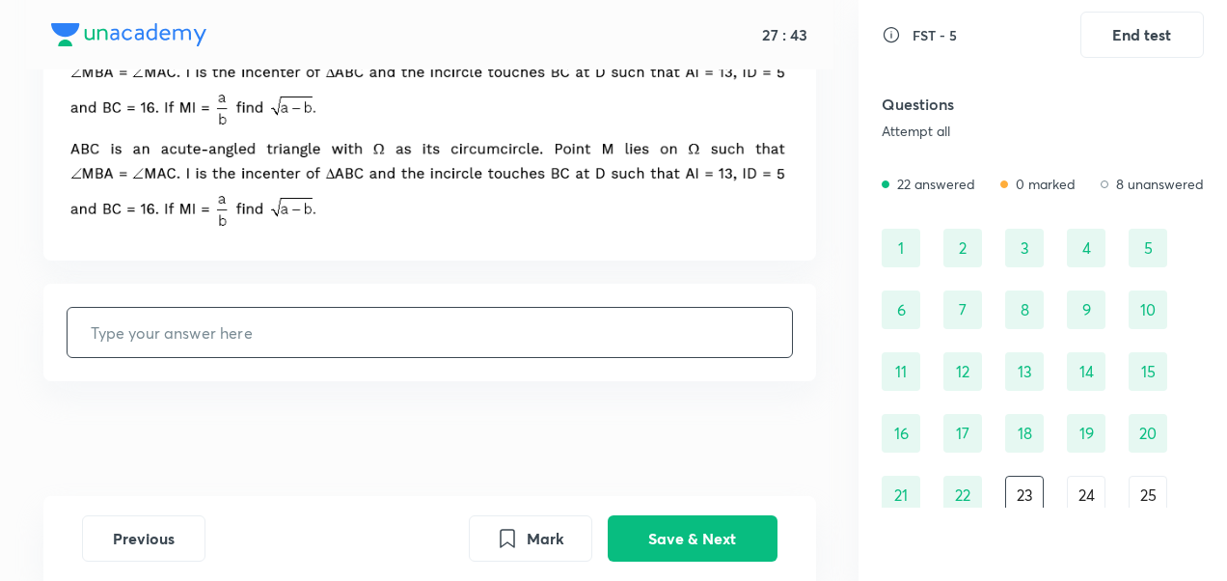
click at [565, 312] on input "text" at bounding box center [430, 332] width 724 height 49
type input "12"
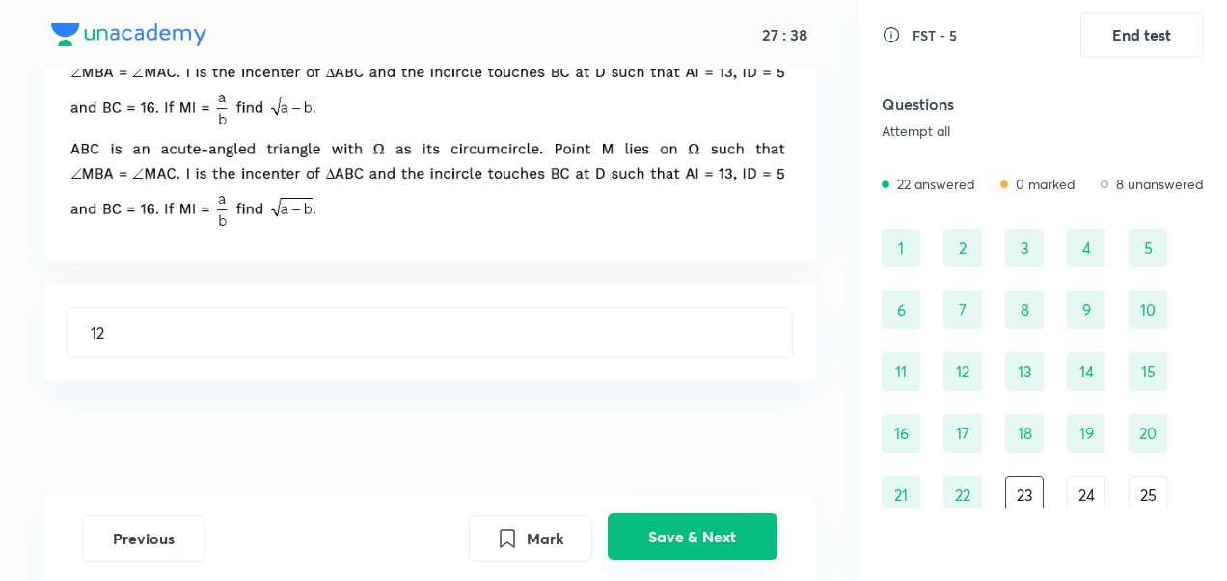
click at [719, 556] on button "Save & Next" at bounding box center [693, 536] width 170 height 46
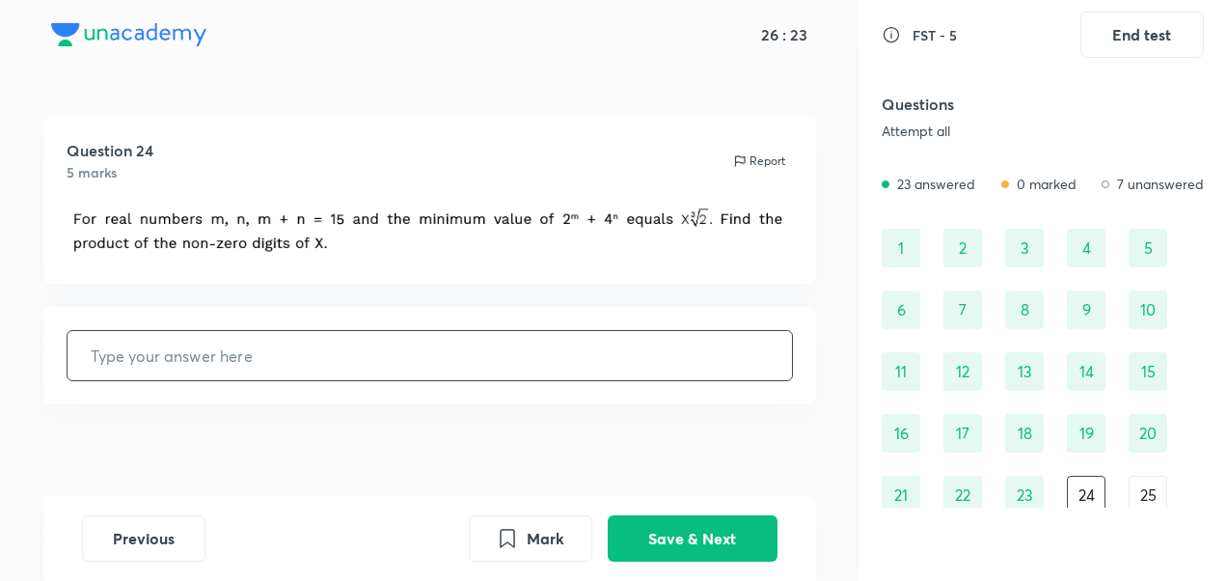
click at [299, 352] on input "text" at bounding box center [430, 355] width 724 height 49
click at [297, 341] on input "text" at bounding box center [430, 355] width 724 height 49
type input "90"
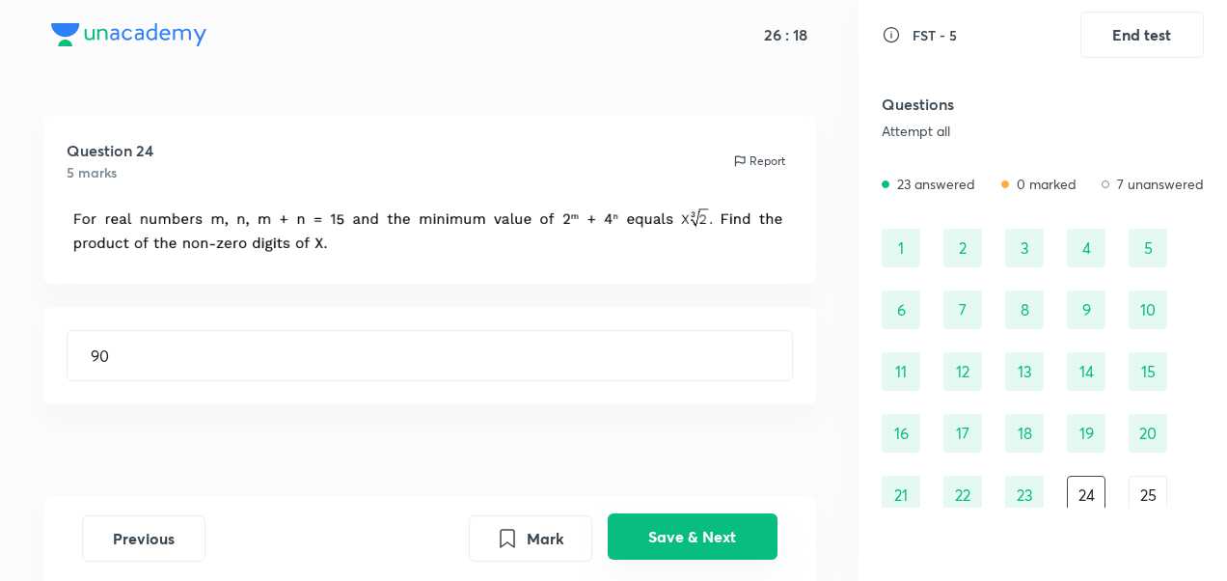
click at [724, 525] on button "Save & Next" at bounding box center [693, 536] width 170 height 46
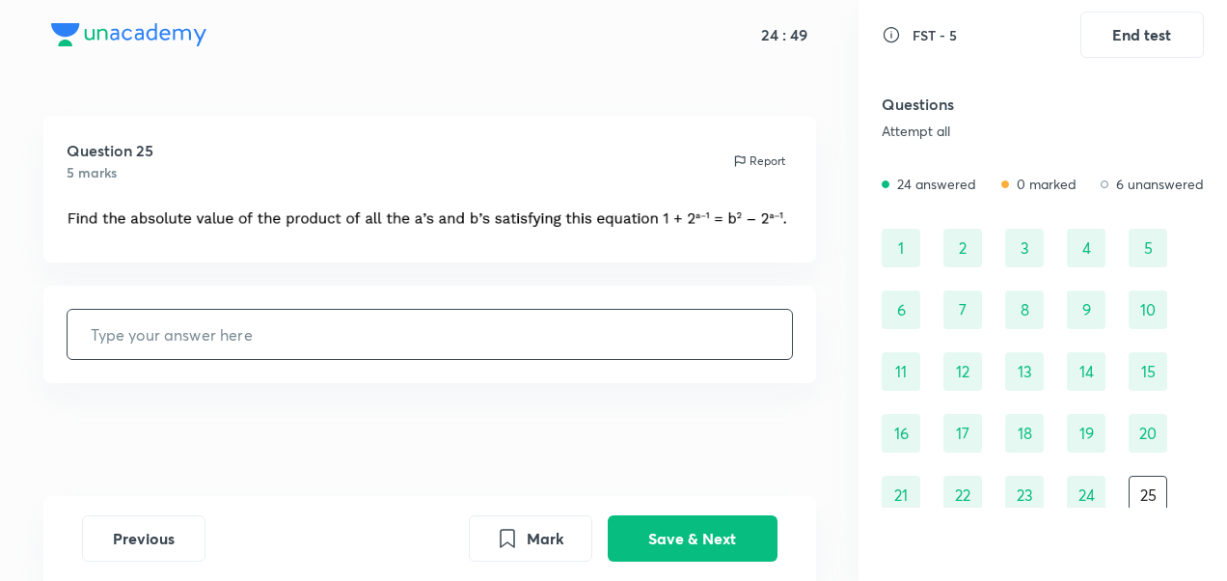
click at [415, 345] on input "text" at bounding box center [430, 334] width 724 height 49
type input "18"
click at [701, 520] on button "Save & Next" at bounding box center [693, 536] width 170 height 46
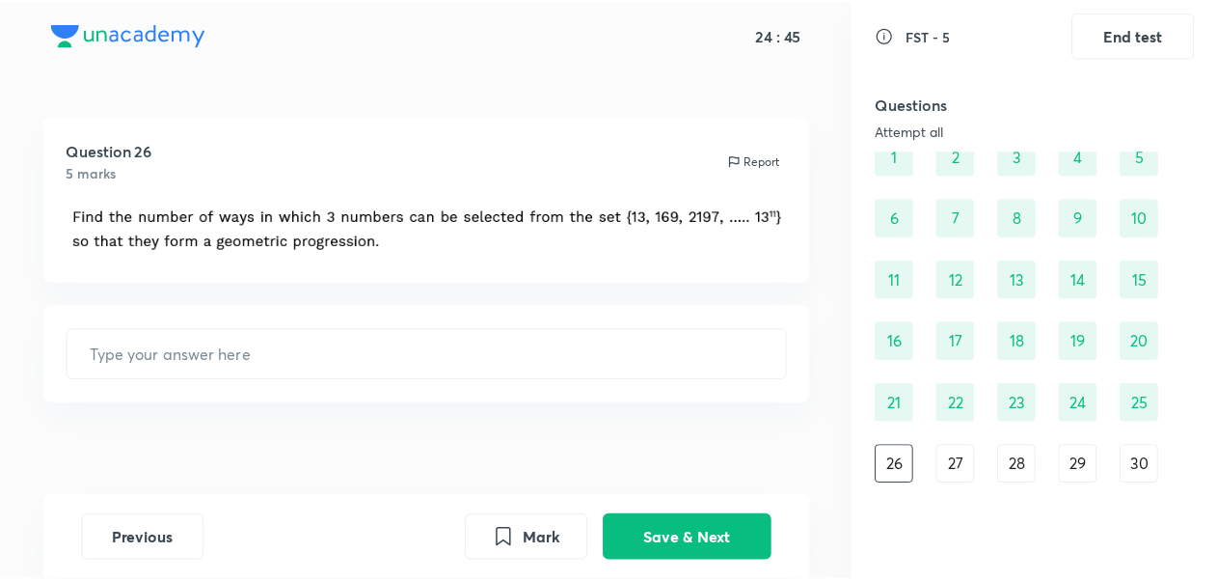
scroll to position [90, 0]
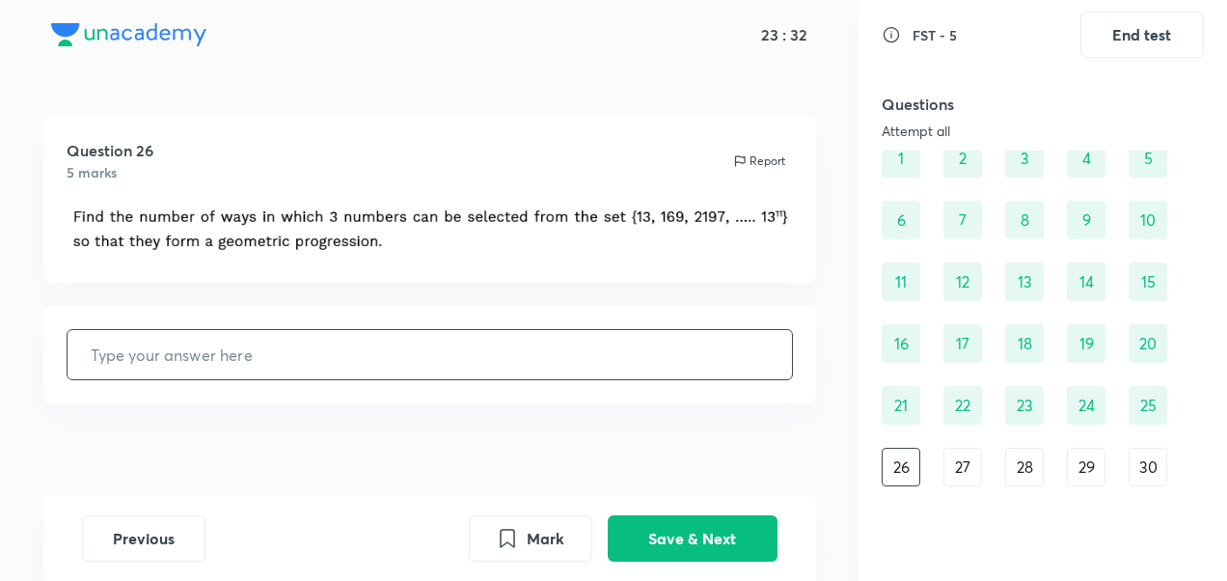
click at [611, 331] on input "text" at bounding box center [430, 354] width 724 height 49
type input "25"
click at [659, 531] on button "Save & Next" at bounding box center [693, 536] width 170 height 46
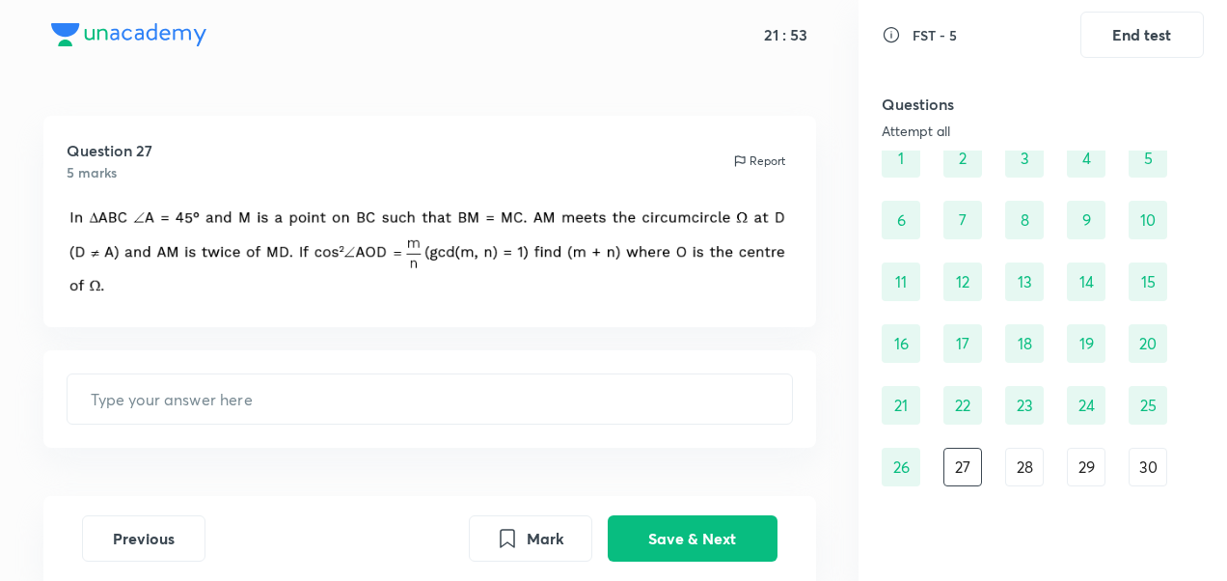
click at [1017, 489] on div "Questions Attempt all 26 answered 0 marked 4 unanswered 1 2 3 4 5 6 7 8 9 10 11…" at bounding box center [1042, 294] width 322 height 426
click at [1032, 474] on div "28" at bounding box center [1024, 466] width 39 height 39
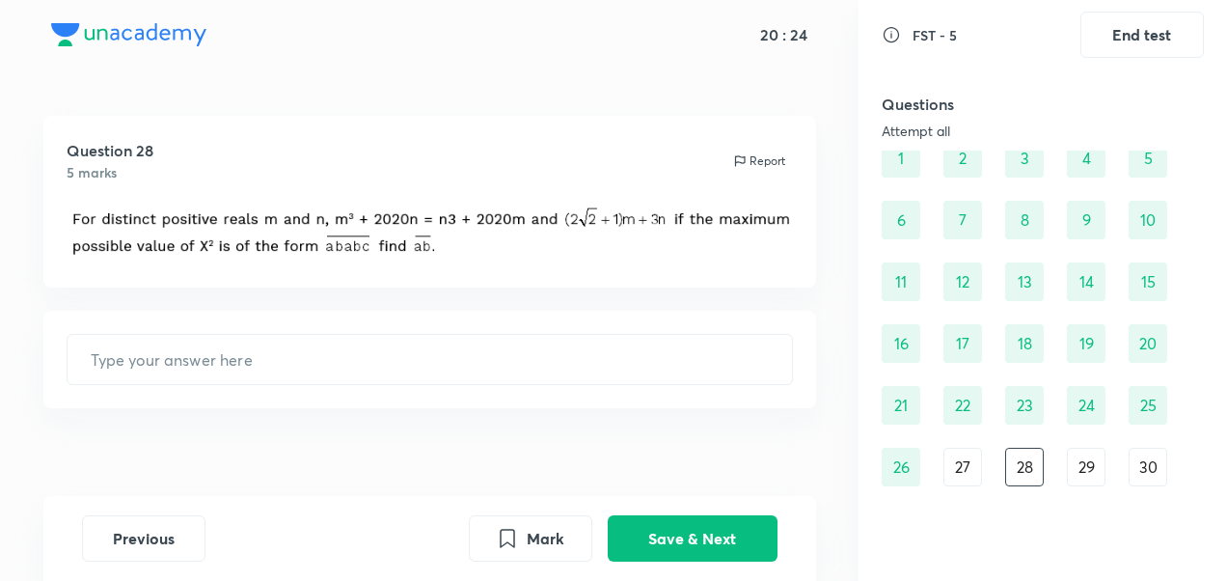
click at [958, 471] on div "27" at bounding box center [962, 466] width 39 height 39
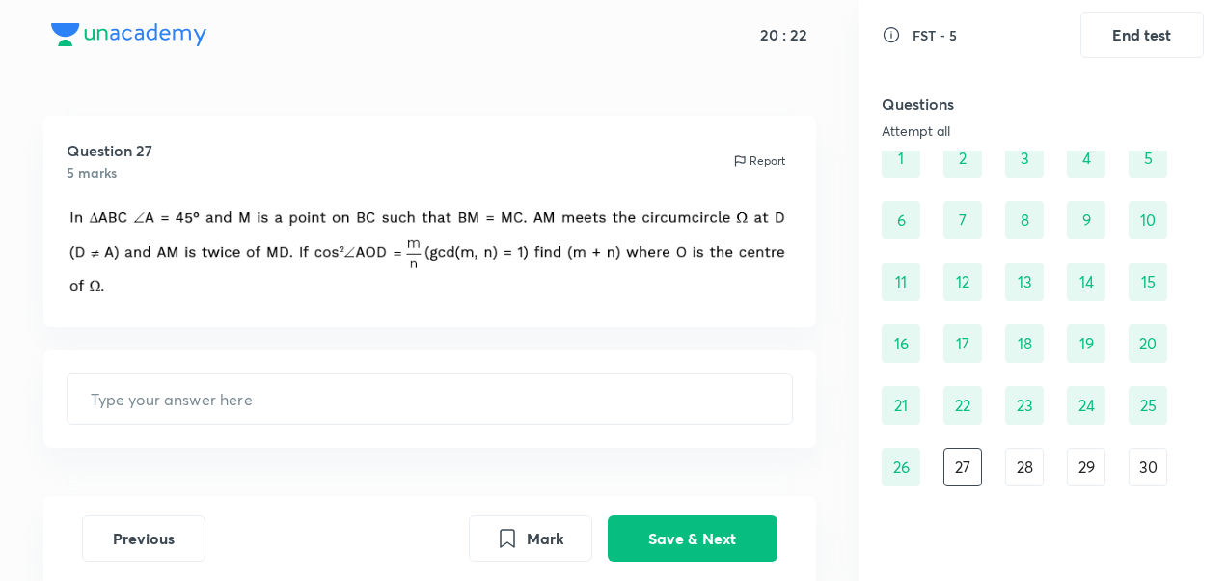
click at [1082, 478] on div "29" at bounding box center [1086, 466] width 39 height 39
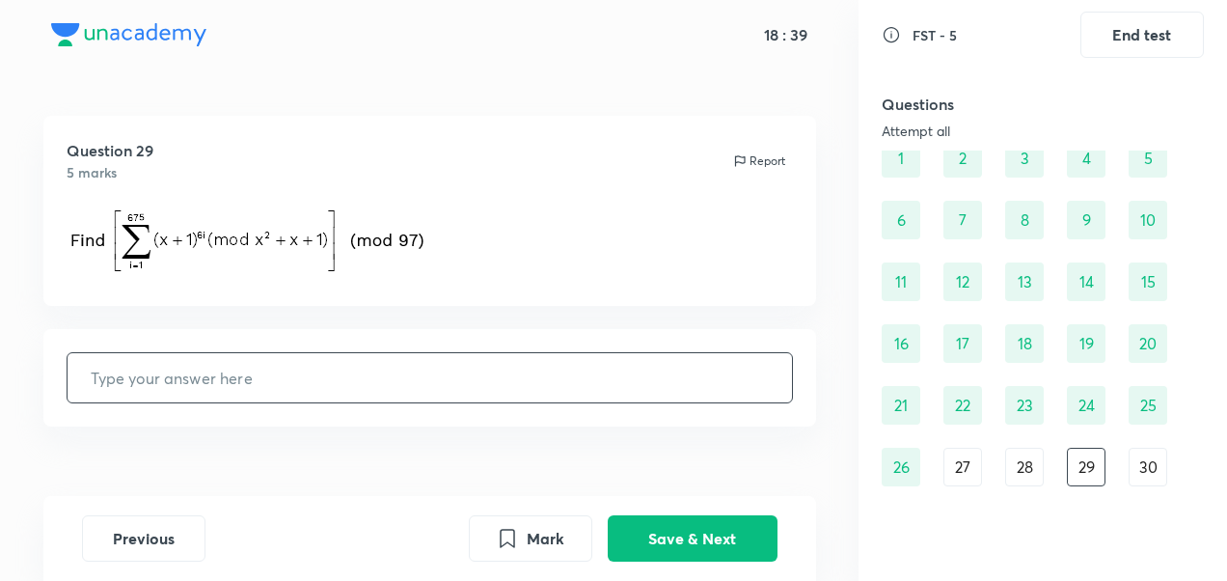
click at [383, 380] on input "text" at bounding box center [430, 377] width 724 height 49
type input "93"
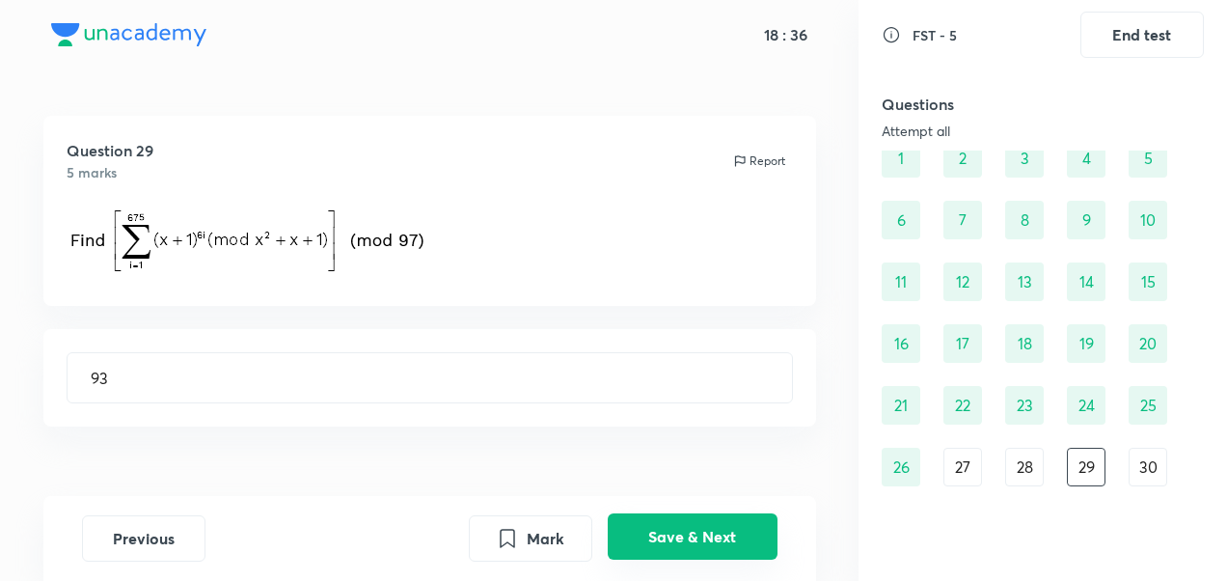
click at [722, 533] on button "Save & Next" at bounding box center [693, 536] width 170 height 46
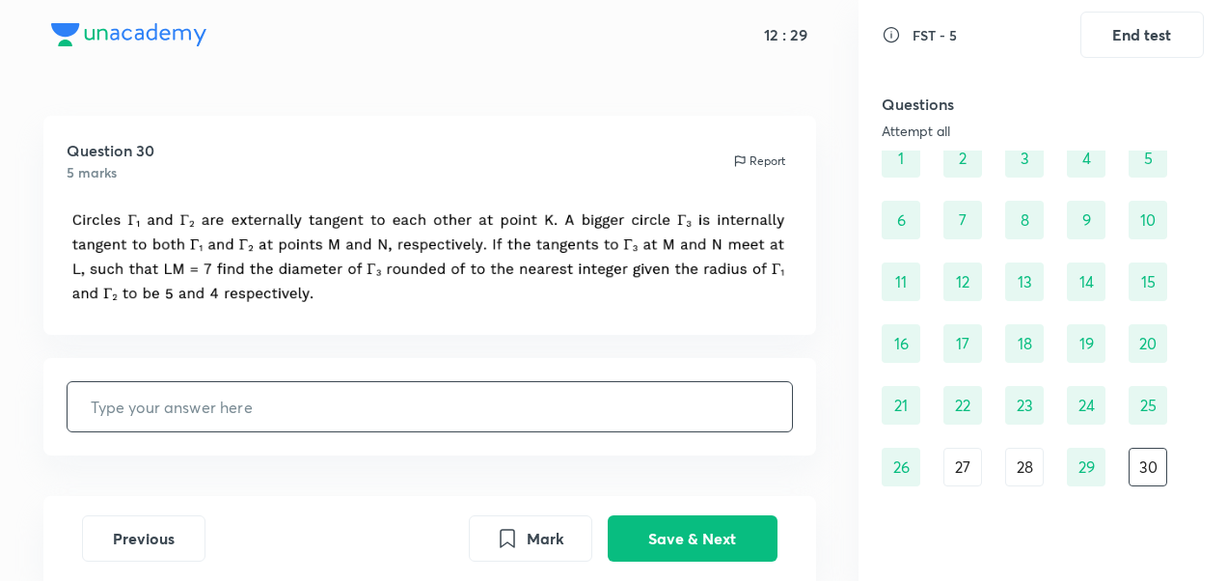
click at [360, 407] on input "text" at bounding box center [430, 406] width 724 height 49
type input "2"
click at [677, 523] on button "Save & Next" at bounding box center [693, 536] width 170 height 46
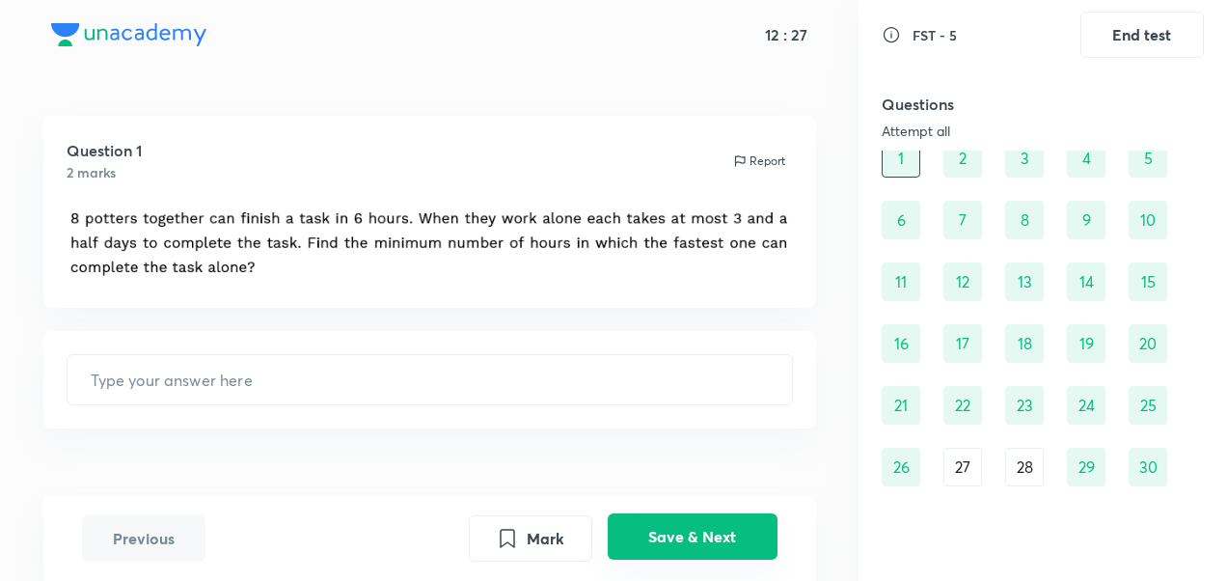
type input "12"
click at [958, 480] on div "27" at bounding box center [962, 466] width 39 height 39
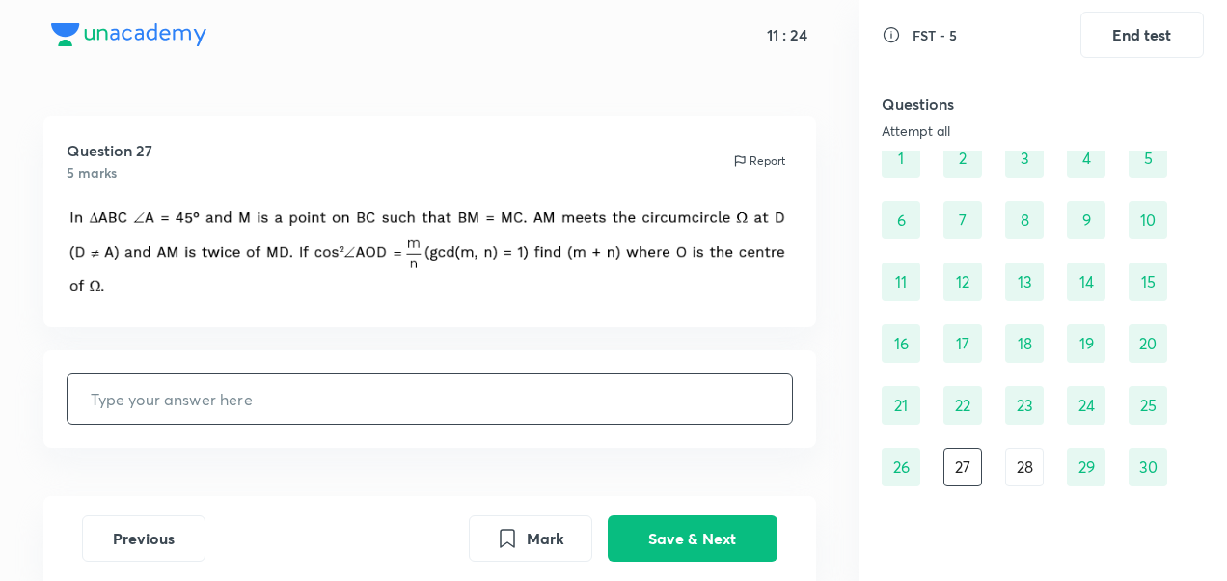
click at [366, 393] on input "text" at bounding box center [430, 398] width 724 height 49
type input "41"
click at [669, 537] on button "Save & Next" at bounding box center [693, 536] width 170 height 46
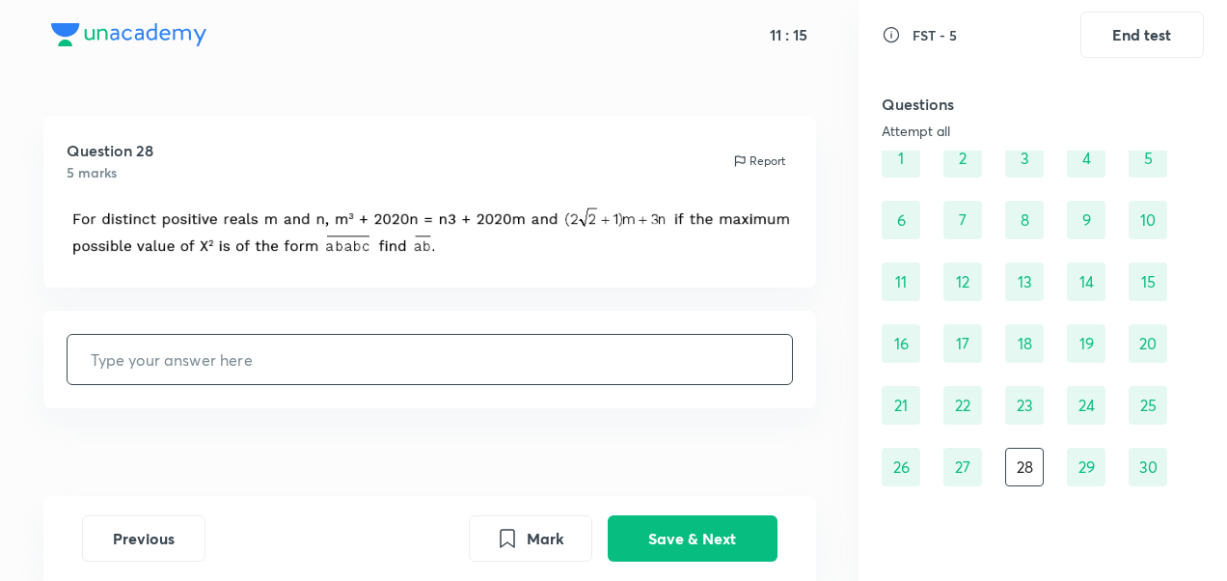
click at [378, 341] on input "text" at bounding box center [430, 359] width 724 height 49
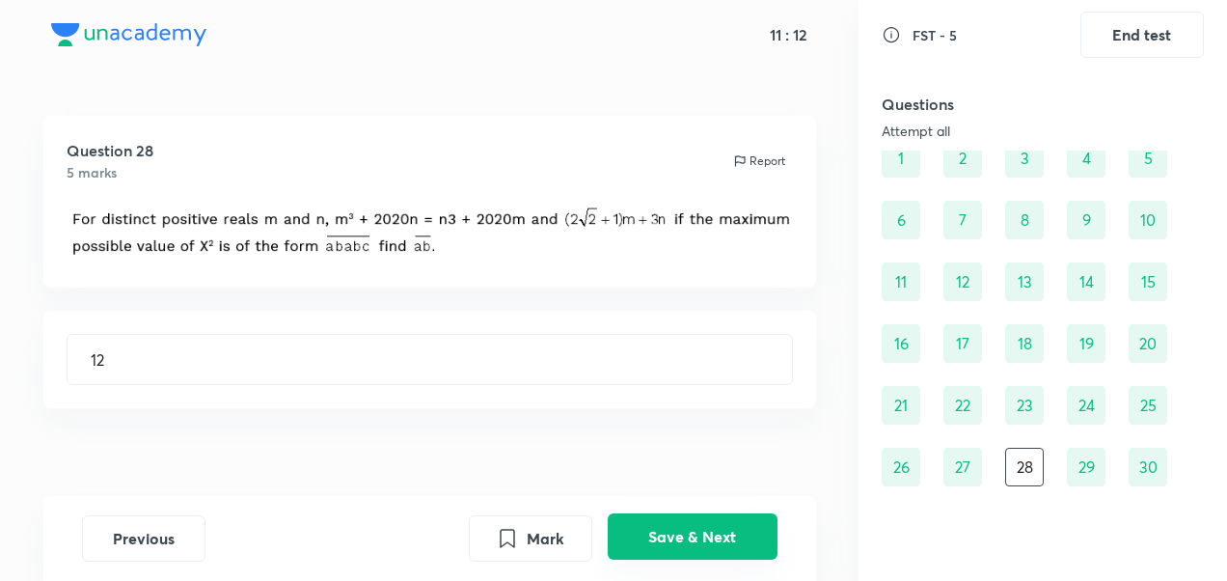
click at [635, 528] on button "Save & Next" at bounding box center [693, 536] width 170 height 46
type input "93"
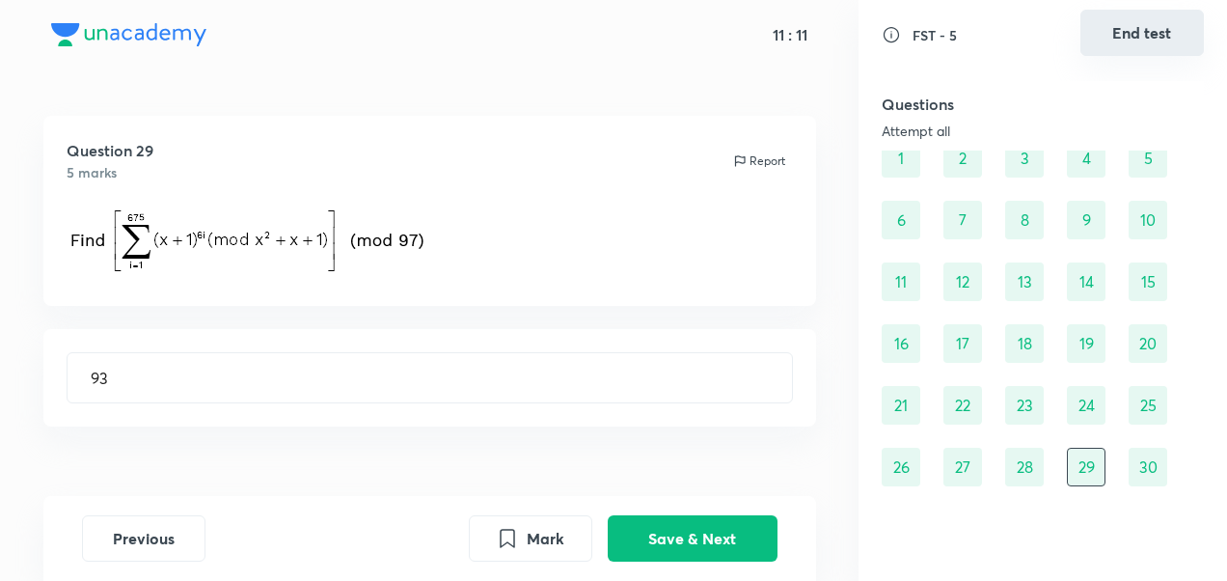
click at [1126, 41] on button "End test" at bounding box center [1141, 33] width 123 height 46
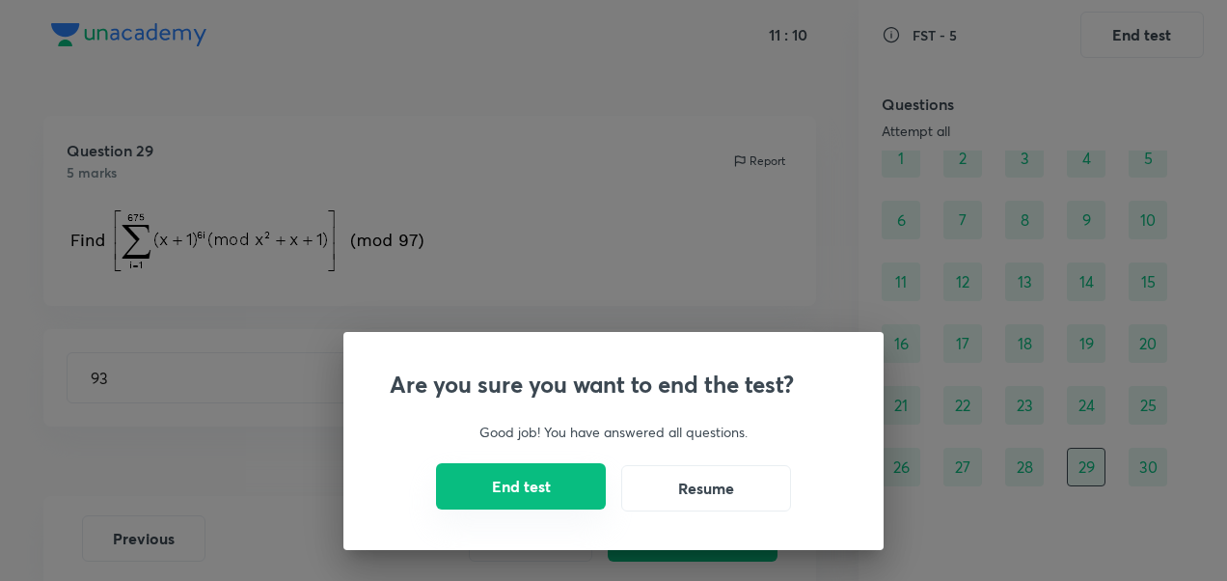
click at [575, 494] on button "End test" at bounding box center [521, 486] width 170 height 46
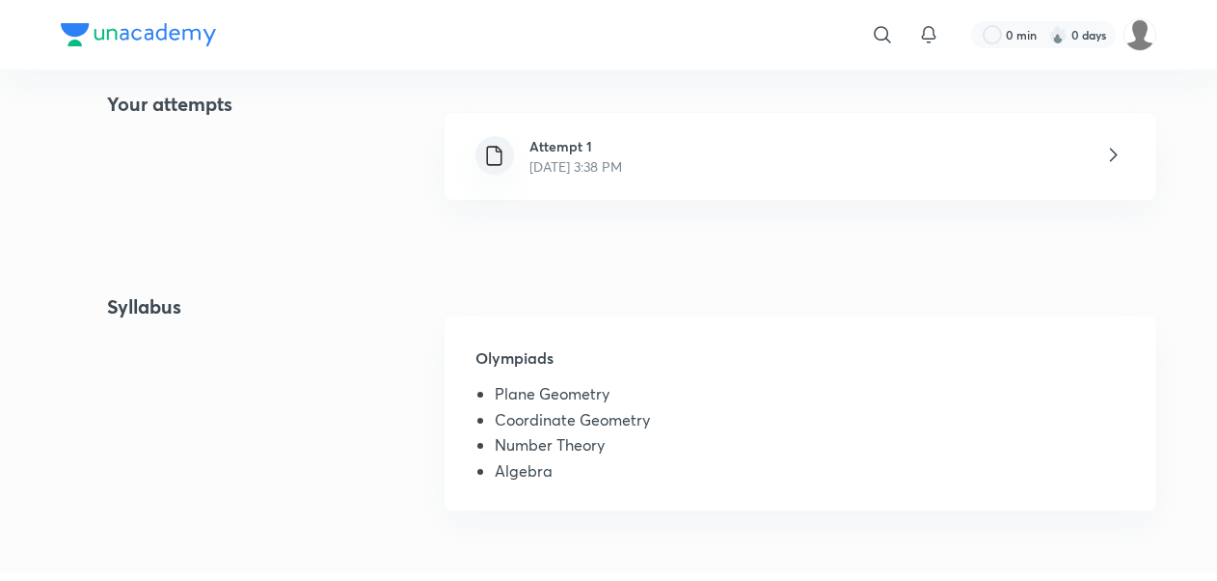
scroll to position [491, 0]
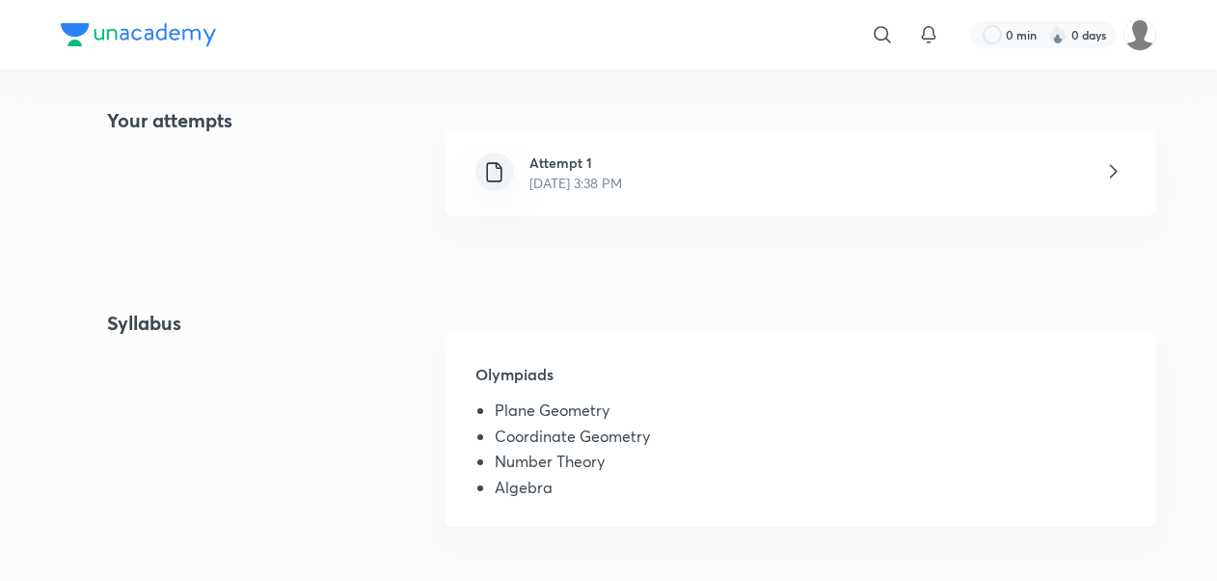
click at [908, 186] on div "Attempt 1 Sep 5, 2025, 3:38 PM" at bounding box center [801, 172] width 712 height 87
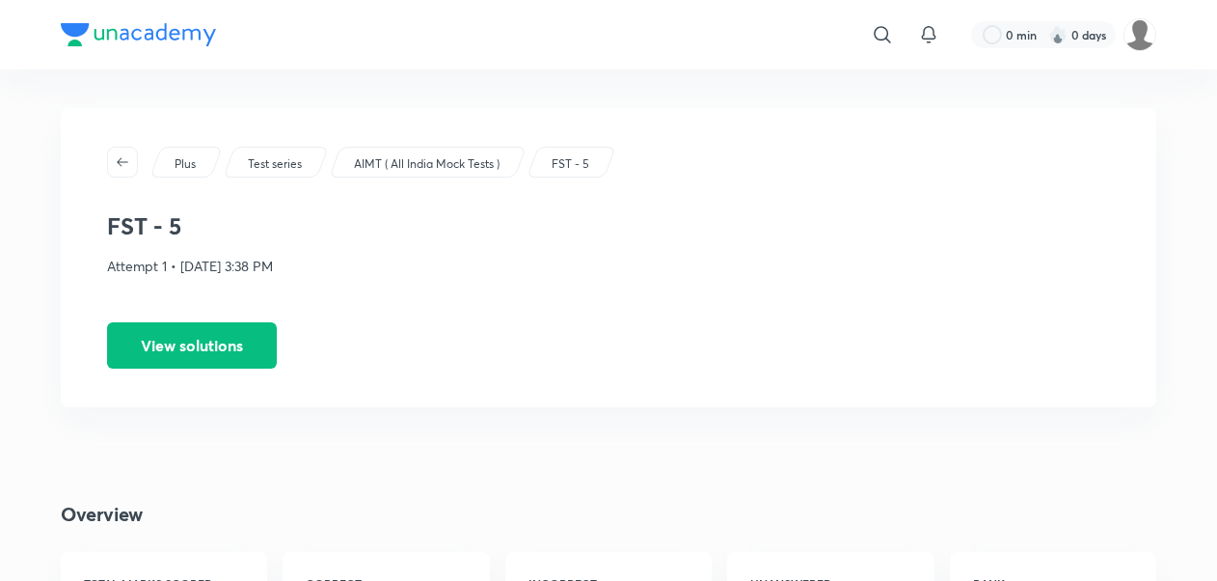
drag, startPoint x: 1230, startPoint y: 120, endPoint x: 1226, endPoint y: 133, distance: 14.0
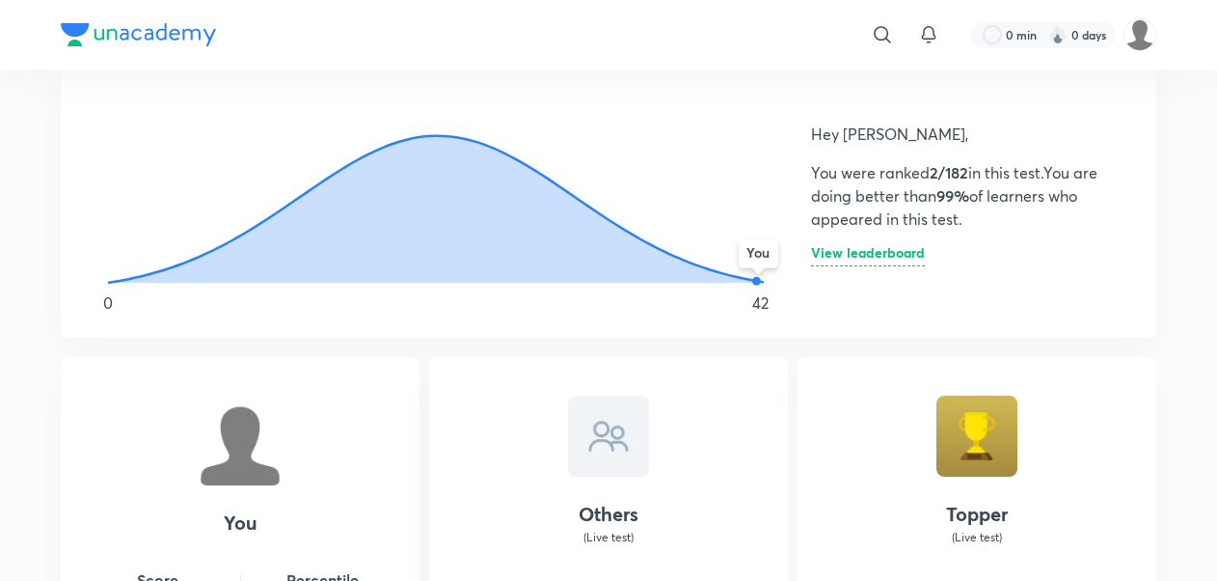
scroll to position [1159, 0]
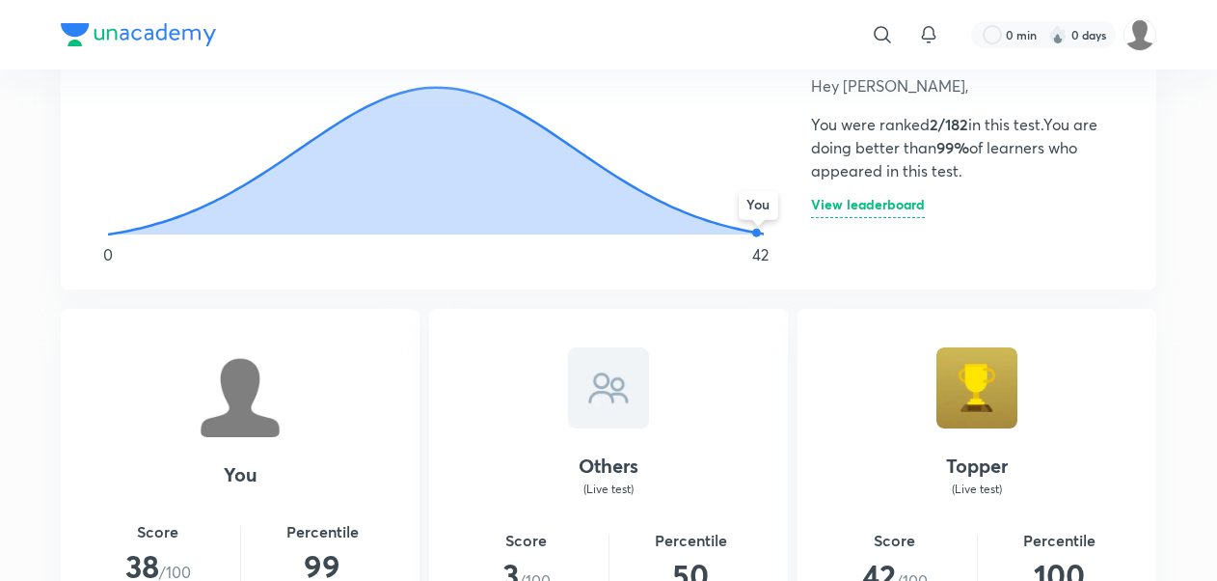
click at [912, 206] on h6 "View leaderboard" at bounding box center [868, 208] width 114 height 20
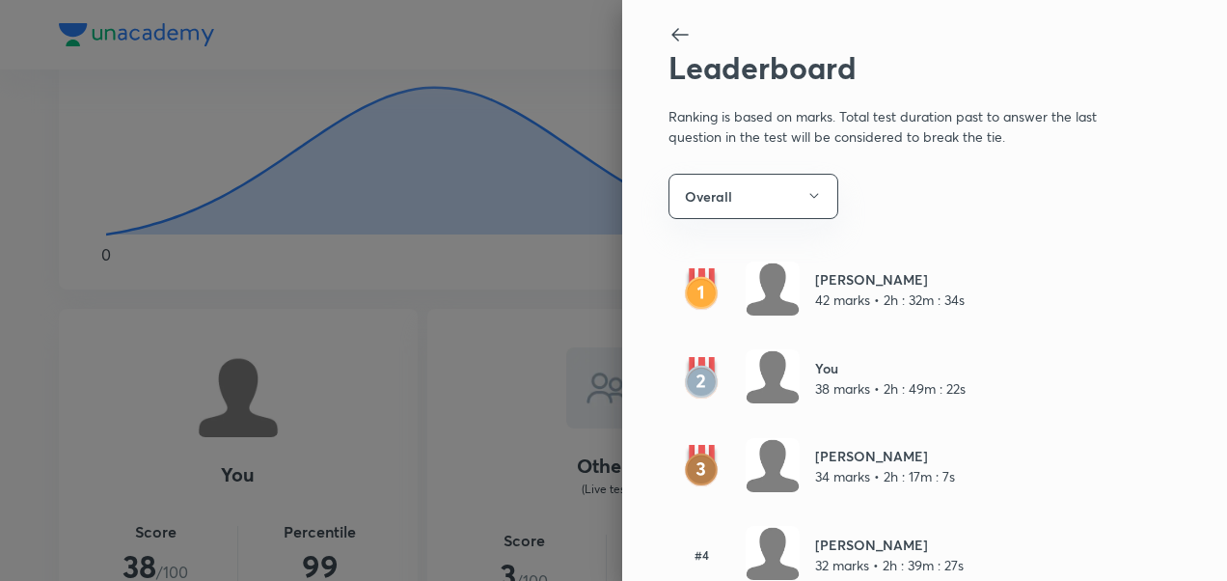
drag, startPoint x: 669, startPoint y: 28, endPoint x: 652, endPoint y: 24, distance: 17.8
click at [668, 28] on icon at bounding box center [679, 34] width 23 height 23
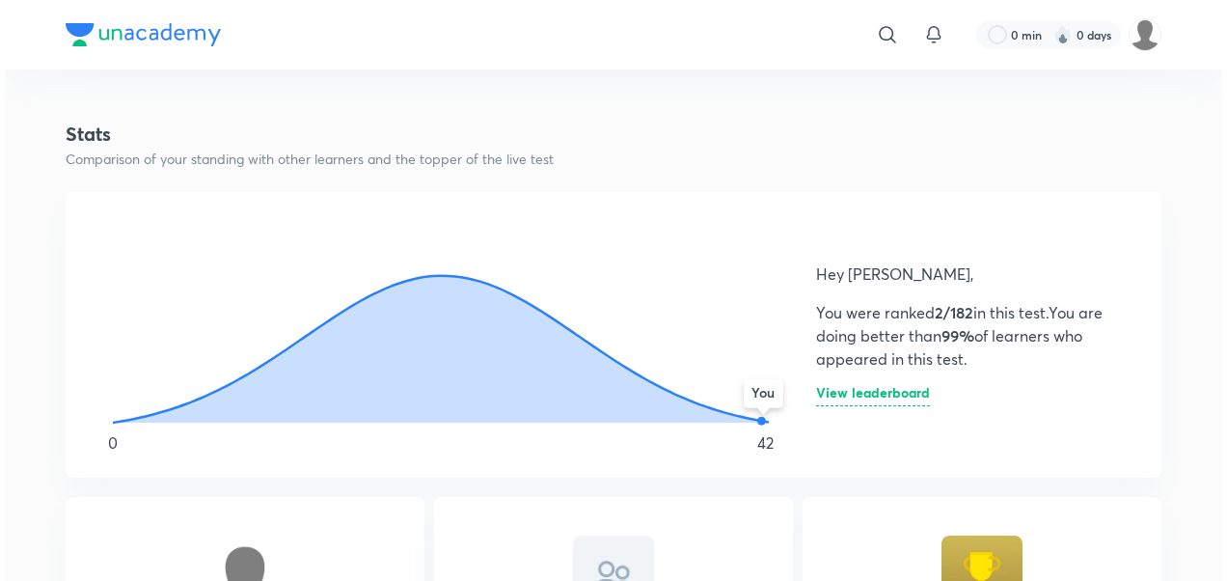
scroll to position [898, 0]
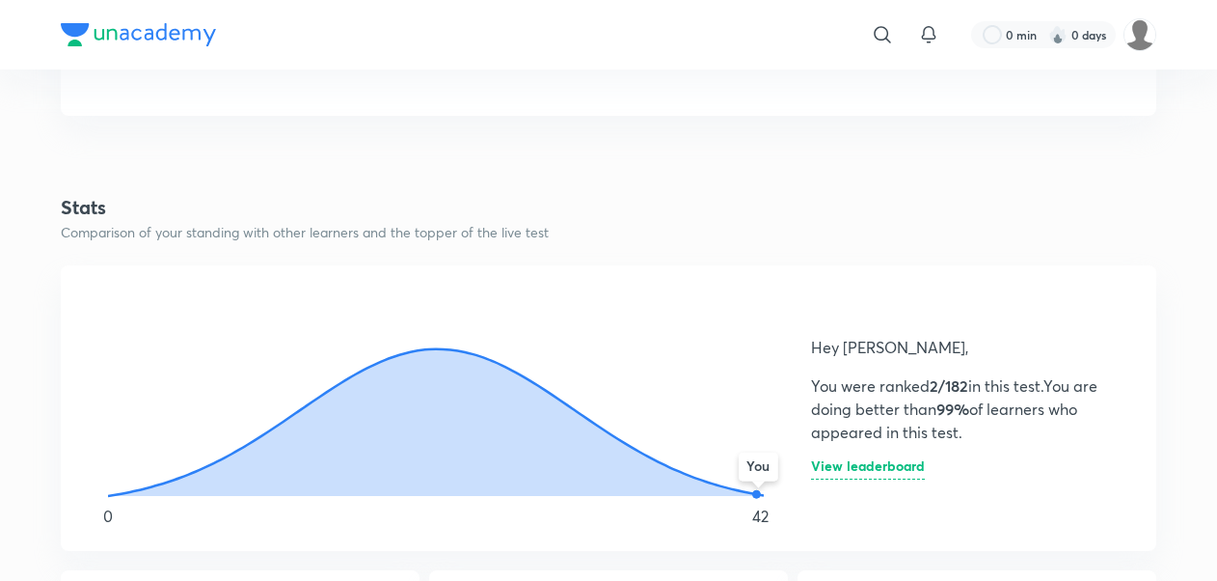
click at [875, 474] on h6 "View leaderboard" at bounding box center [868, 469] width 114 height 20
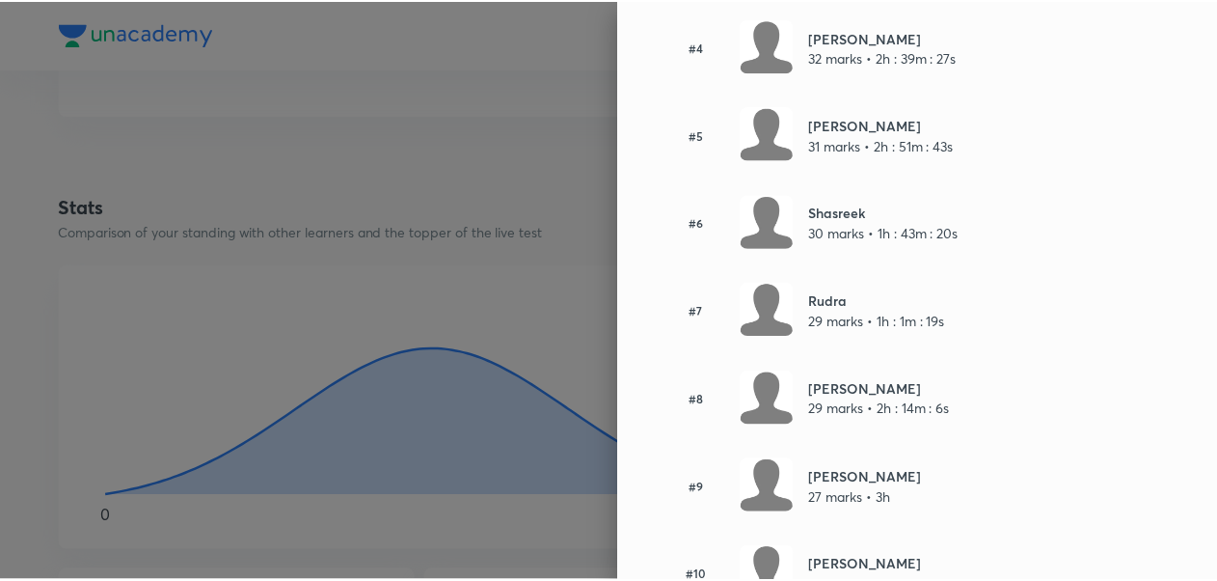
scroll to position [0, 0]
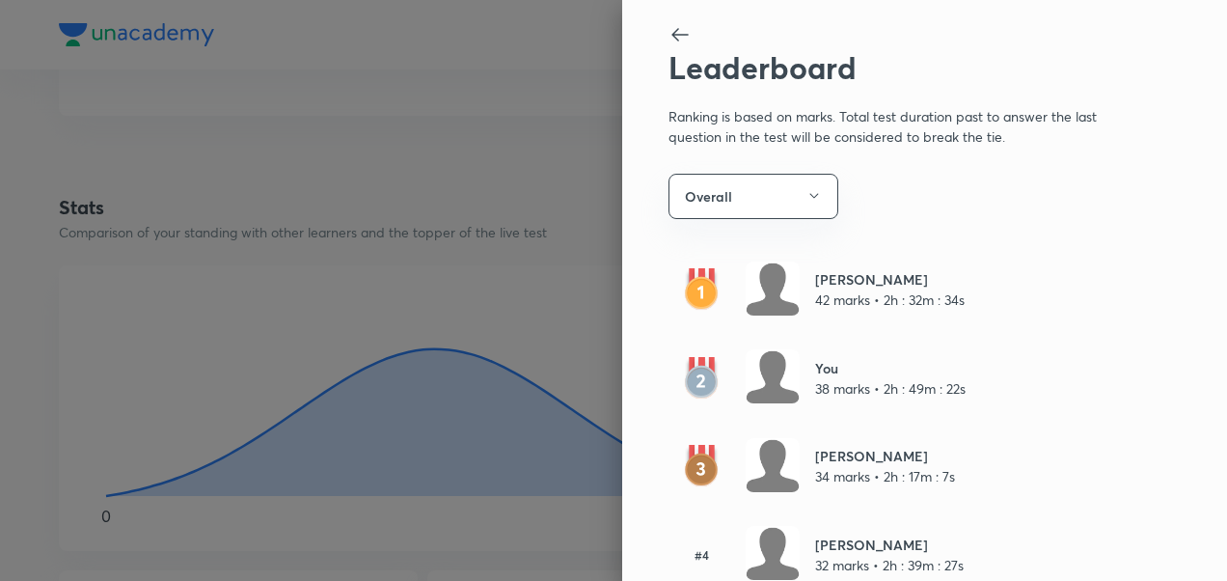
click at [668, 30] on icon at bounding box center [679, 34] width 23 height 23
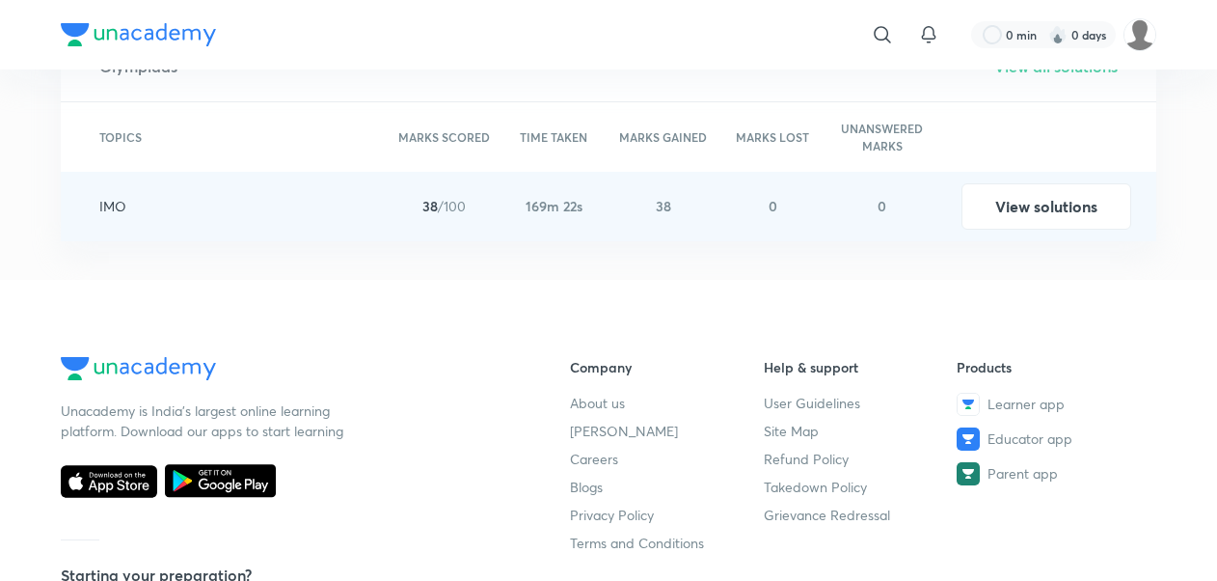
scroll to position [2215, 0]
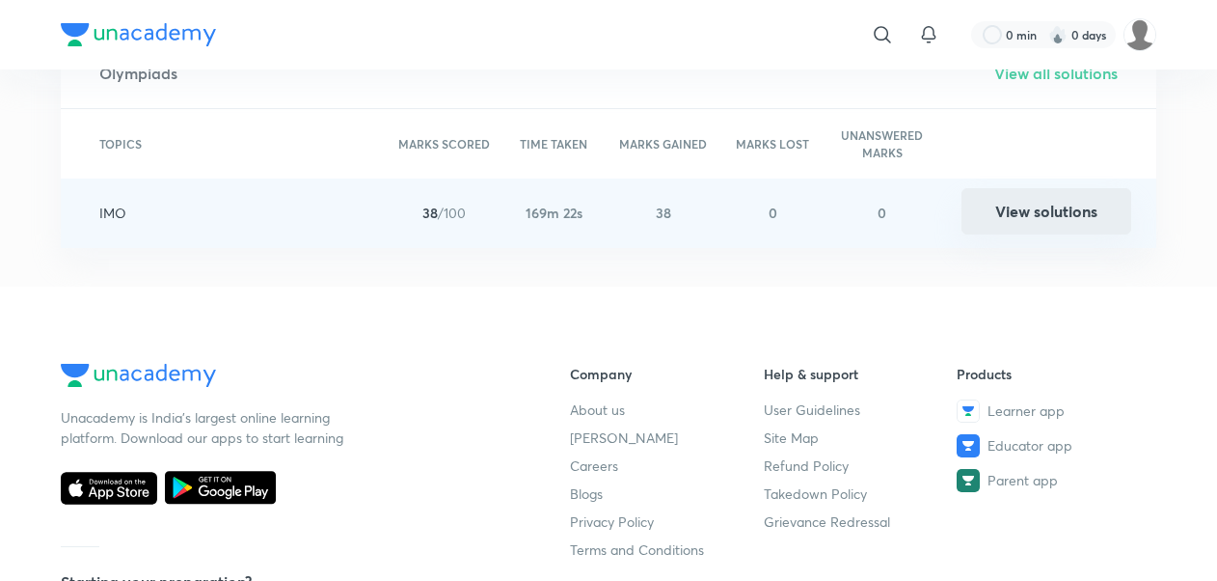
click at [1016, 214] on button "View solutions" at bounding box center [1047, 211] width 170 height 46
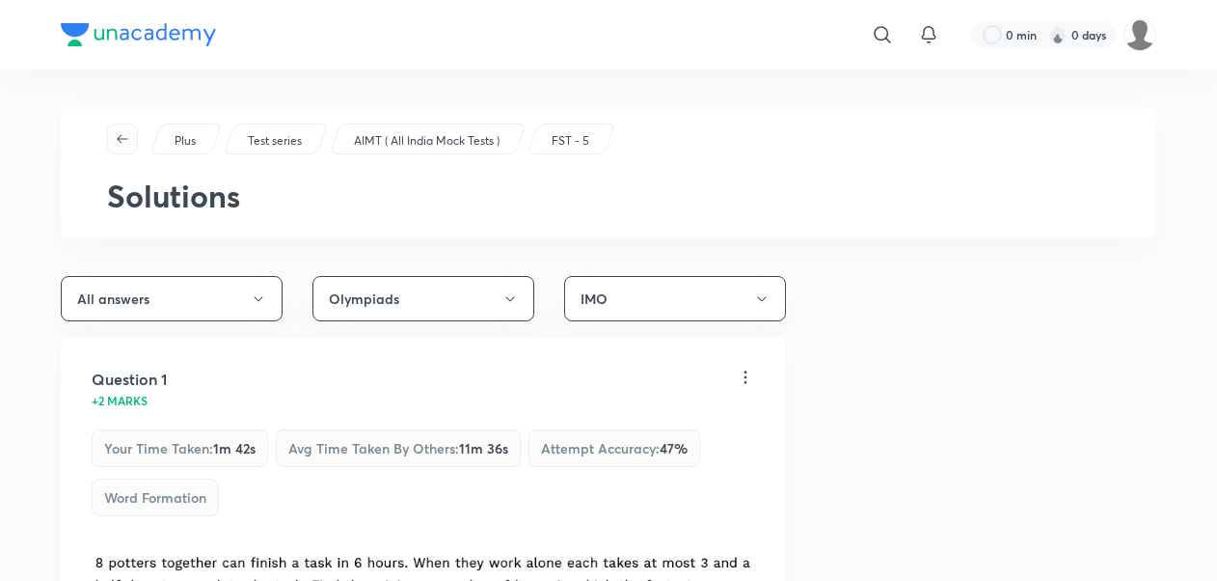
click at [118, 134] on icon "button" at bounding box center [122, 138] width 15 height 15
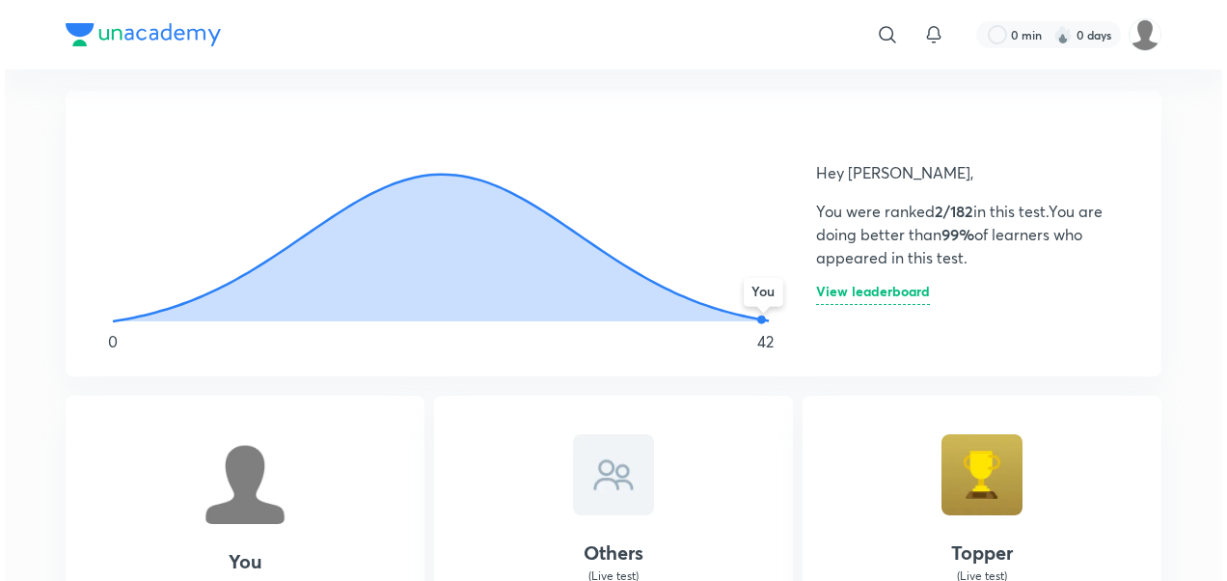
scroll to position [1071, 0]
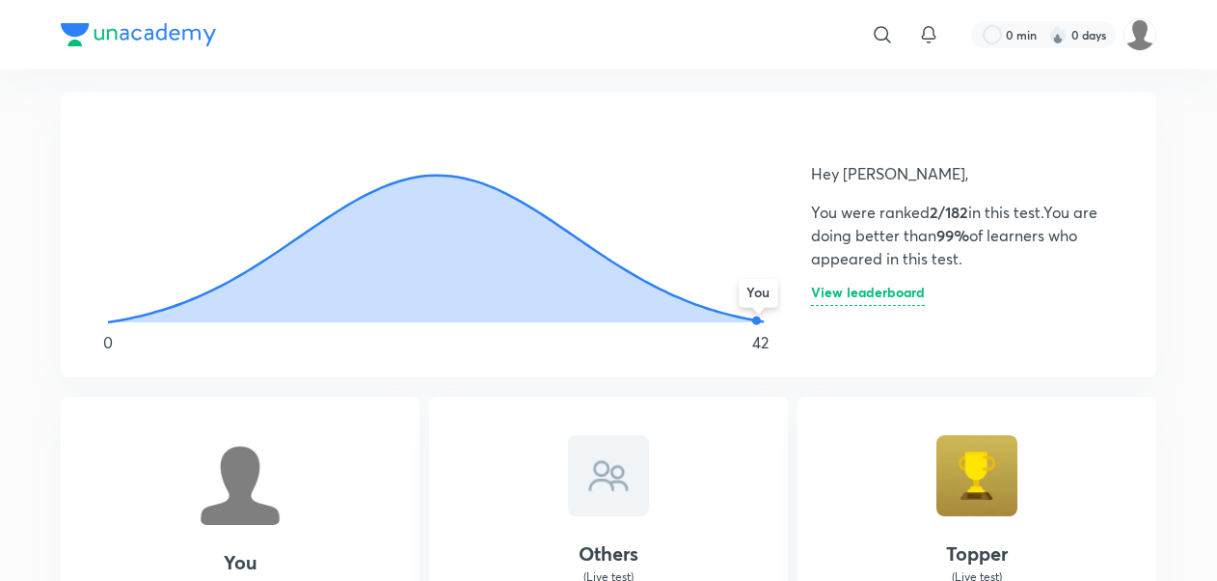
click at [903, 295] on h6 "View leaderboard" at bounding box center [868, 295] width 114 height 20
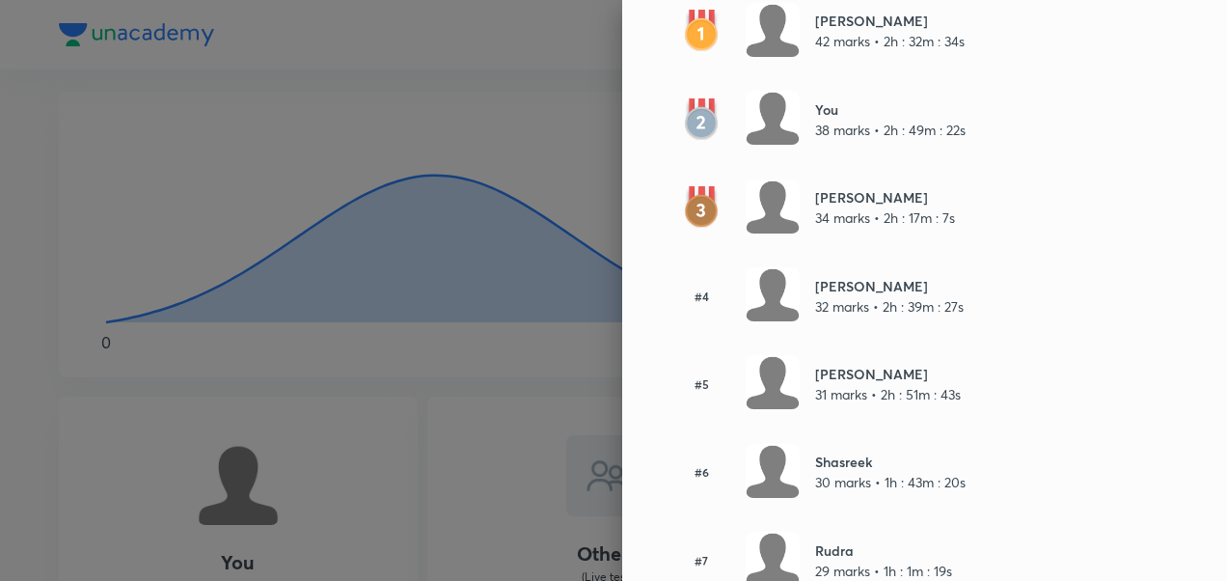
scroll to position [0, 0]
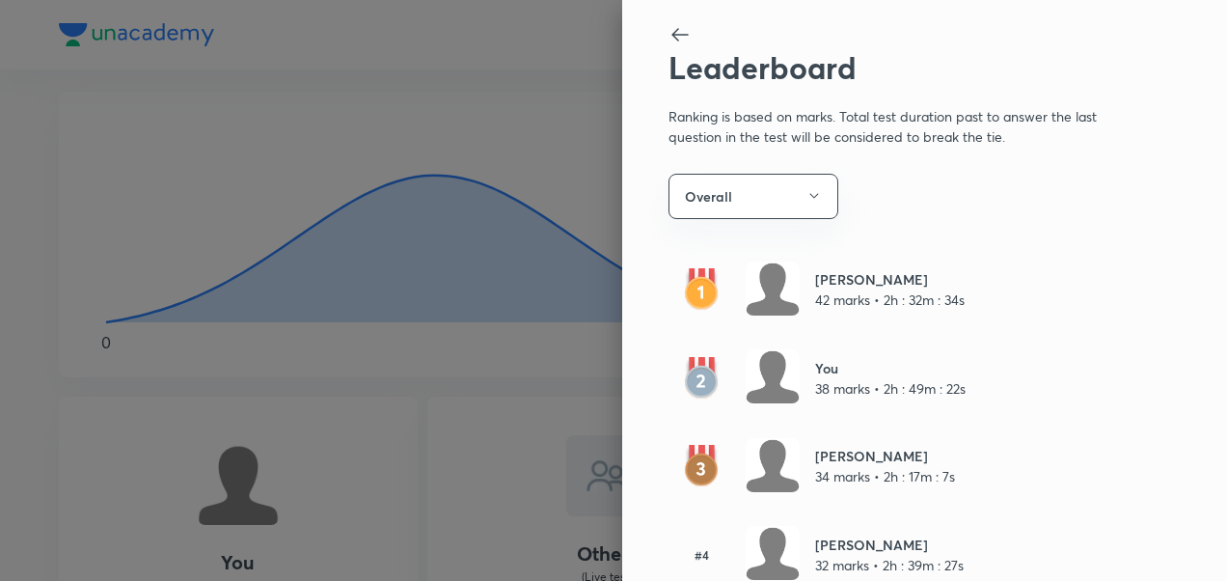
click at [679, 38] on div at bounding box center [891, 36] width 447 height 26
